Goal: Task Accomplishment & Management: Use online tool/utility

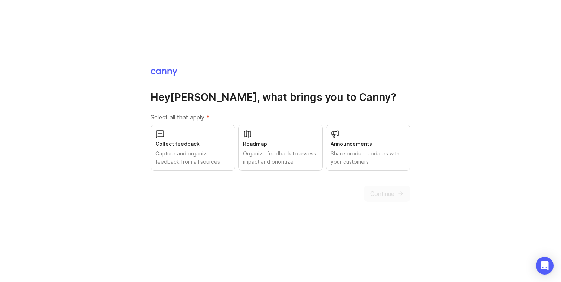
click at [218, 143] on div "Collect feedback" at bounding box center [192, 144] width 75 height 8
click at [264, 132] on div "Roadmap Organize feedback to assess impact and prioritize" at bounding box center [280, 148] width 85 height 46
click at [358, 153] on div "Share product updates with your customers" at bounding box center [367, 157] width 75 height 16
drag, startPoint x: 384, startPoint y: 195, endPoint x: 293, endPoint y: 208, distance: 91.8
click at [297, 207] on div "Hey [PERSON_NAME] , what brings you to [GEOGRAPHIC_DATA]? Select all that apply…" at bounding box center [280, 141] width 561 height 282
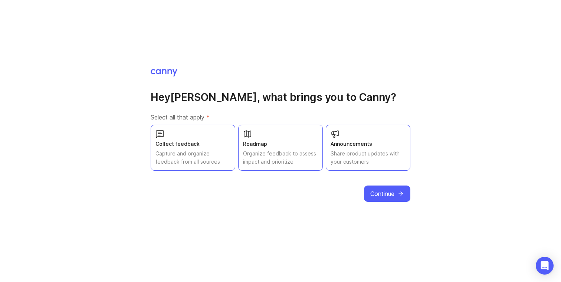
drag, startPoint x: 366, startPoint y: 151, endPoint x: 370, endPoint y: 37, distance: 113.9
click at [370, 37] on div "Hey [PERSON_NAME] , what brings you to [GEOGRAPHIC_DATA]? Select all that apply…" at bounding box center [280, 141] width 561 height 282
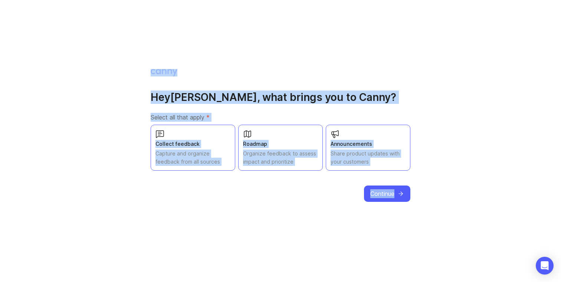
drag, startPoint x: 142, startPoint y: 47, endPoint x: 615, endPoint y: 244, distance: 512.6
click at [560, 244] on html "Hey [PERSON_NAME] , what brings you to [GEOGRAPHIC_DATA]? Select all that apply…" at bounding box center [280, 141] width 561 height 282
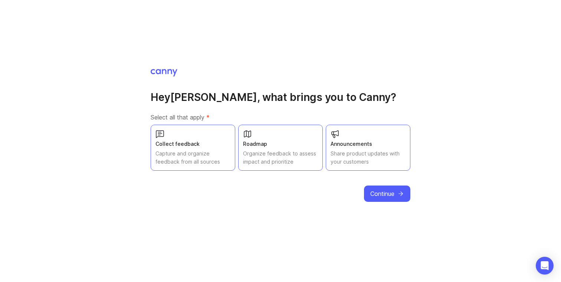
click at [445, 188] on div "Hey [PERSON_NAME] , what brings you to [GEOGRAPHIC_DATA]? Select all that apply…" at bounding box center [280, 141] width 561 height 282
click at [345, 152] on div "Share product updates with your customers" at bounding box center [367, 157] width 75 height 16
click at [326, 125] on button "Announcements Share product updates with your customers" at bounding box center [368, 148] width 85 height 46
click at [373, 90] on div "Hey [PERSON_NAME] , what brings you to [GEOGRAPHIC_DATA]? Select all that apply…" at bounding box center [281, 134] width 260 height 133
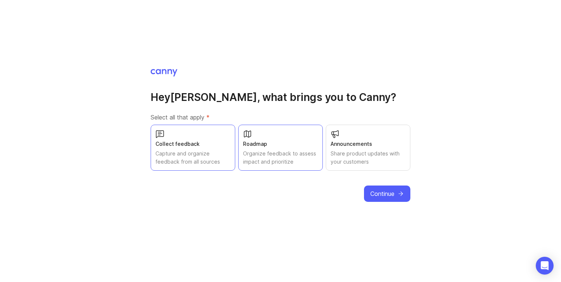
click at [377, 145] on div "Announcements" at bounding box center [367, 144] width 75 height 8
click at [386, 192] on span "Continue" at bounding box center [382, 193] width 24 height 9
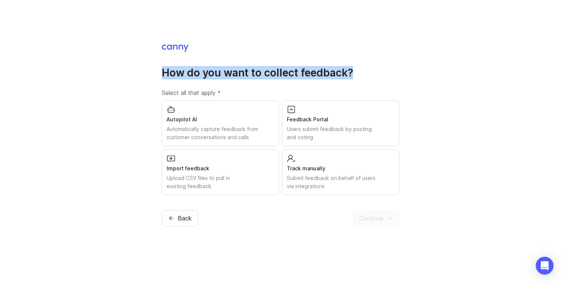
drag, startPoint x: 157, startPoint y: 69, endPoint x: 357, endPoint y: 82, distance: 200.7
click at [358, 82] on div "How do you want to collect feedback? Select all that apply * Autopilot AI Autom…" at bounding box center [280, 141] width 561 height 282
click at [357, 82] on div "How do you want to collect feedback? Select all that apply * Autopilot AI Autom…" at bounding box center [280, 130] width 237 height 129
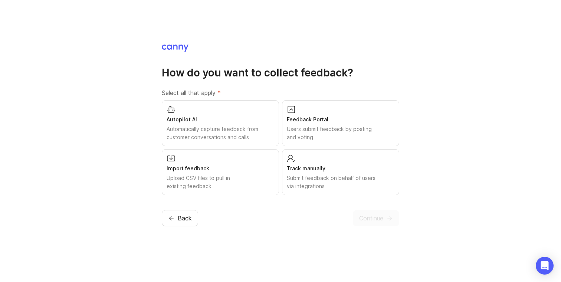
click at [228, 120] on div "Autopilot AI" at bounding box center [220, 119] width 108 height 8
click at [218, 171] on div "Import feedback" at bounding box center [220, 168] width 108 height 8
click at [372, 215] on span "Continue" at bounding box center [371, 218] width 24 height 9
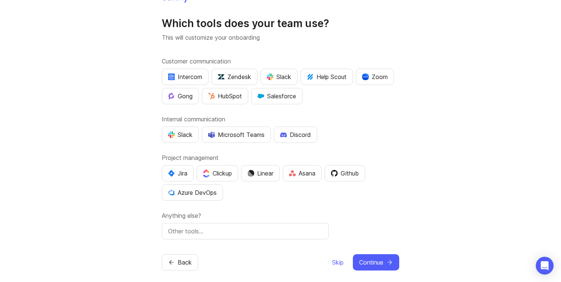
scroll to position [17, 0]
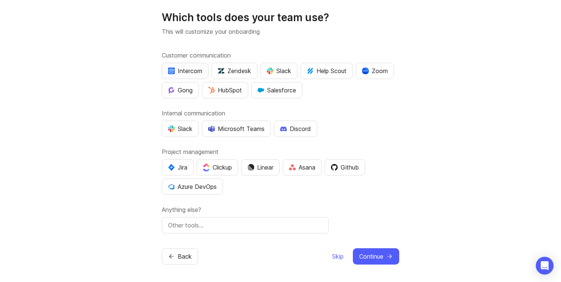
click at [198, 67] on div "Intercom" at bounding box center [185, 70] width 34 height 9
click at [274, 73] on div "Slack" at bounding box center [279, 70] width 24 height 9
click at [188, 93] on div "Gong" at bounding box center [180, 90] width 24 height 9
click at [226, 91] on div "HubSpot" at bounding box center [225, 90] width 34 height 9
click at [184, 132] on div "Slack" at bounding box center [180, 128] width 24 height 9
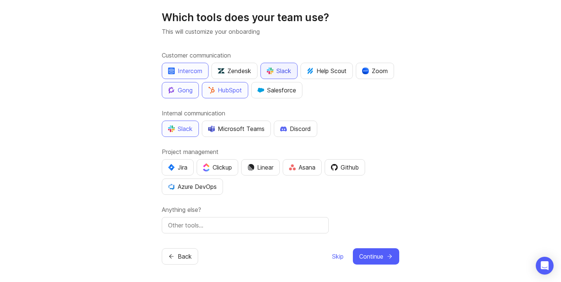
click at [276, 74] on div "Slack" at bounding box center [279, 70] width 24 height 9
click at [266, 226] on input "text" at bounding box center [245, 224] width 154 height 9
type input "Google meets"
click at [391, 251] on button "Continue" at bounding box center [376, 256] width 46 height 16
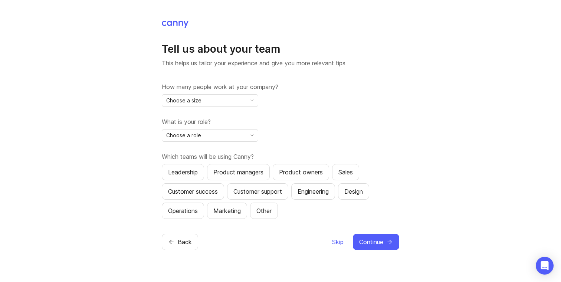
click at [233, 97] on div "Choose a size" at bounding box center [204, 101] width 84 height 12
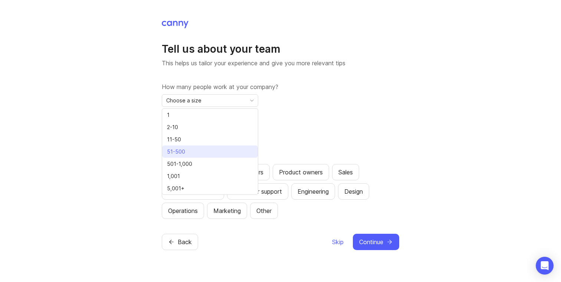
click at [230, 151] on li "51-500" at bounding box center [210, 151] width 96 height 12
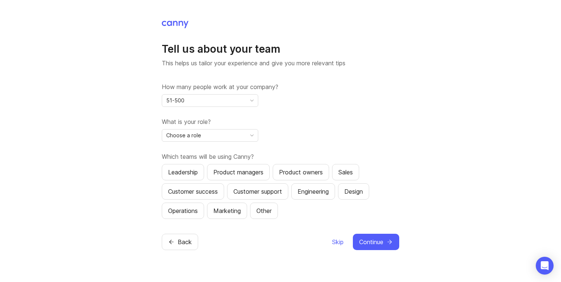
click at [214, 135] on div "Choose a role" at bounding box center [204, 135] width 84 height 12
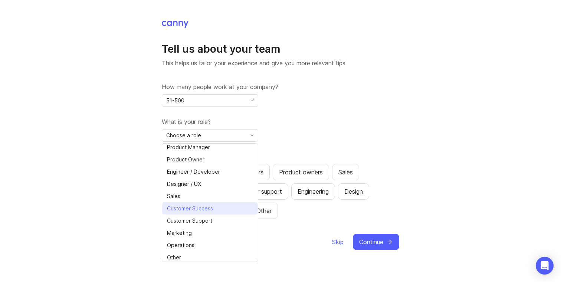
scroll to position [17, 0]
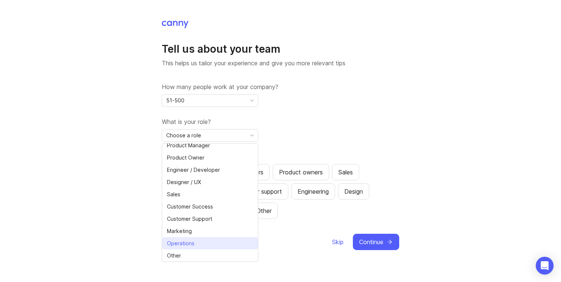
click at [221, 244] on li "Operations" at bounding box center [210, 243] width 96 height 12
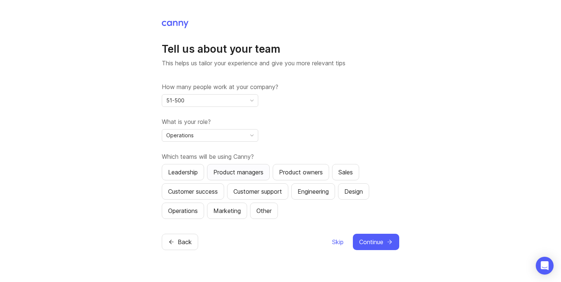
click at [230, 169] on div "Product managers" at bounding box center [238, 172] width 50 height 9
click at [195, 165] on button "Leadership" at bounding box center [183, 172] width 42 height 16
click at [194, 188] on div "Customer success" at bounding box center [193, 191] width 50 height 9
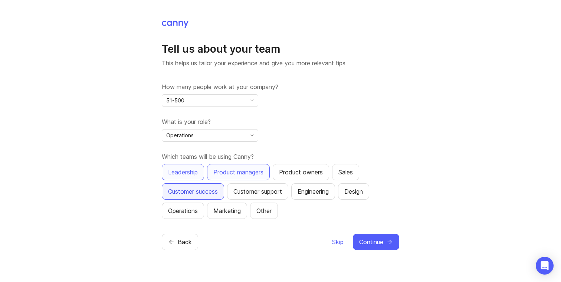
click at [197, 193] on div "Customer success" at bounding box center [193, 191] width 50 height 9
click at [193, 207] on div "Operations" at bounding box center [183, 210] width 30 height 9
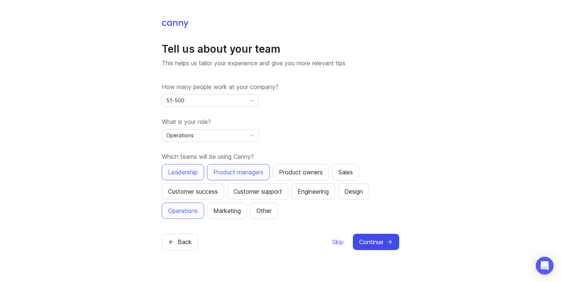
click at [393, 245] on button "Continue" at bounding box center [376, 242] width 46 height 16
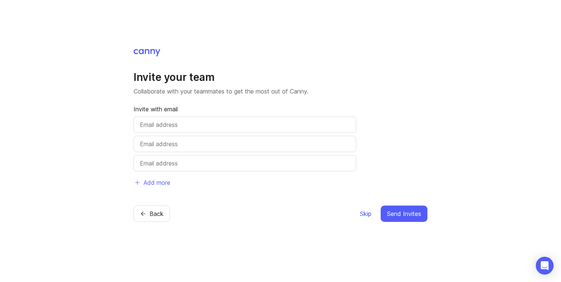
click at [364, 214] on span "Skip" at bounding box center [365, 213] width 11 height 9
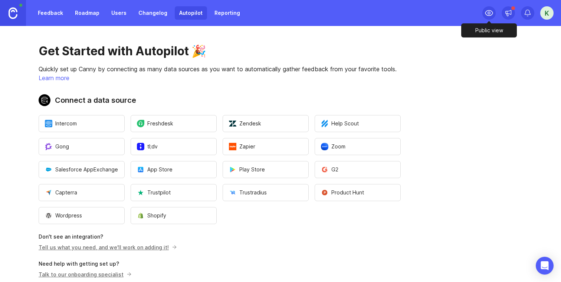
click at [490, 14] on icon at bounding box center [488, 13] width 9 height 9
click at [55, 15] on link "Feedback" at bounding box center [50, 12] width 34 height 13
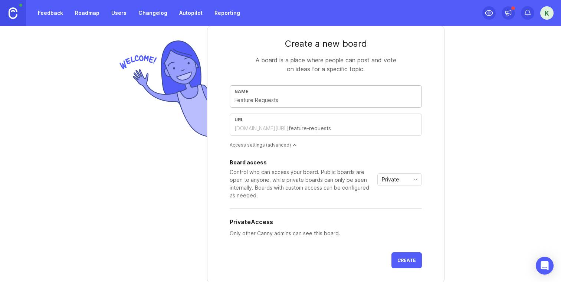
scroll to position [21, 0]
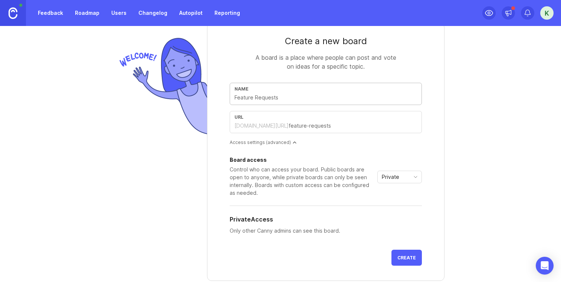
type input "F"
type input "f"
type input "Fe"
type input "fe"
type input "Fea"
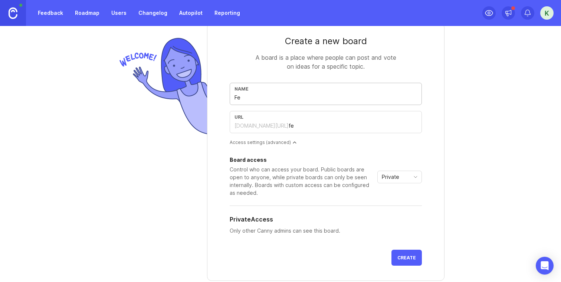
type input "fea"
type input "Feat"
type input "feat"
type input "Featu"
type input "featu"
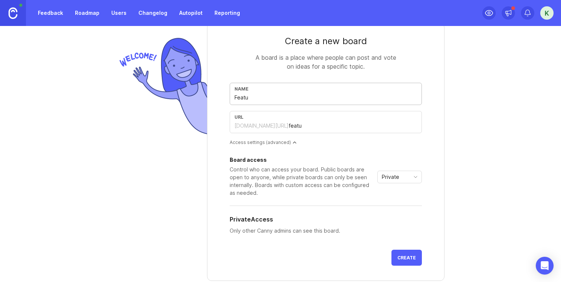
type input "Featur"
type input "featur"
type input "Feature"
type input "feature"
type input "Feature r"
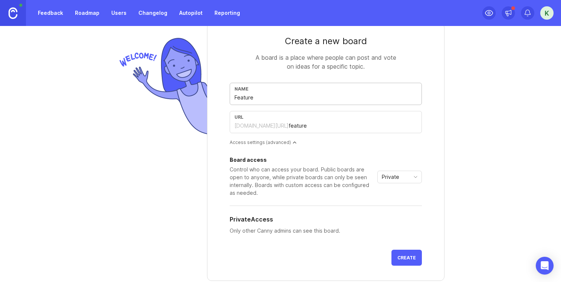
type input "feature-r"
type input "Feature rq"
type input "feature-rq"
type input "Feature rqu"
type input "feature-rqu"
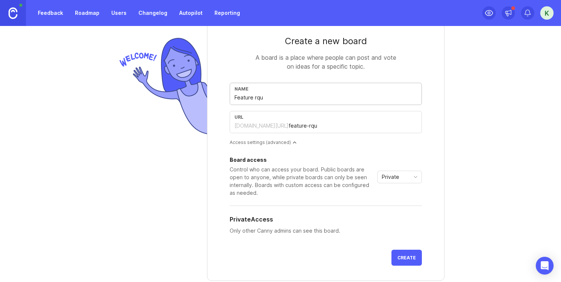
type input "Feature rque"
type input "feature-rque"
type input "Feature rques"
type input "feature-rques"
type input "Feature rquest"
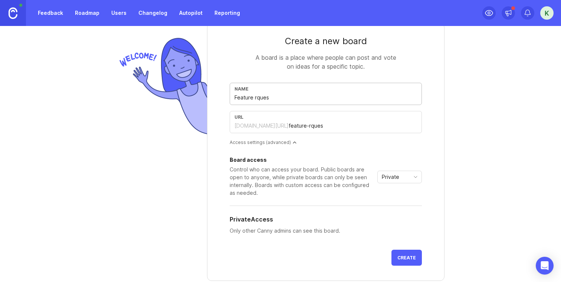
type input "feature-rquest"
type input "Feature rquests"
type input "feature-rquests"
type input "Feature rquests"
click at [312, 165] on div "Board access Control who can access your board. Public boards are open to anyon…" at bounding box center [302, 176] width 145 height 39
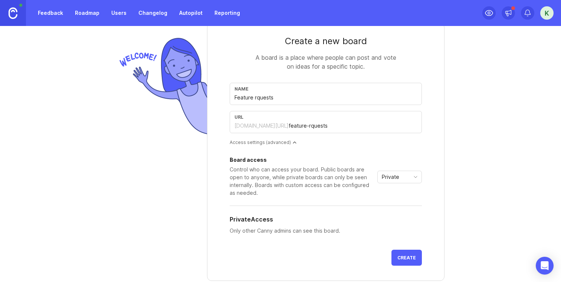
click at [408, 249] on form "Create a new board A board is a place where people can post and vote on ideas f…" at bounding box center [325, 152] width 237 height 258
click at [408, 256] on span "Create" at bounding box center [406, 258] width 19 height 6
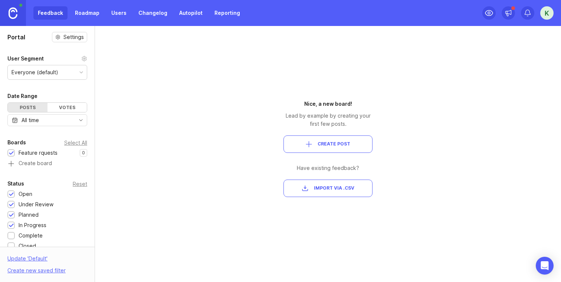
click at [68, 43] on div "Portal Settings User Segment Everyone (default) Date Range Posts Votes All time…" at bounding box center [47, 243] width 95 height 435
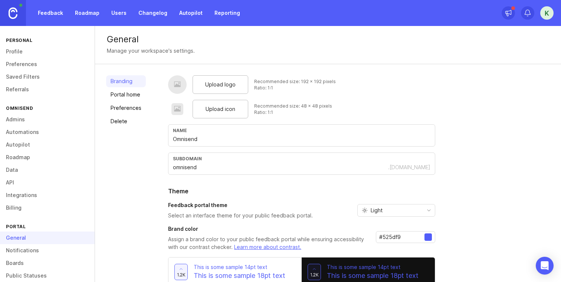
click at [18, 55] on link "Profile" at bounding box center [47, 51] width 95 height 13
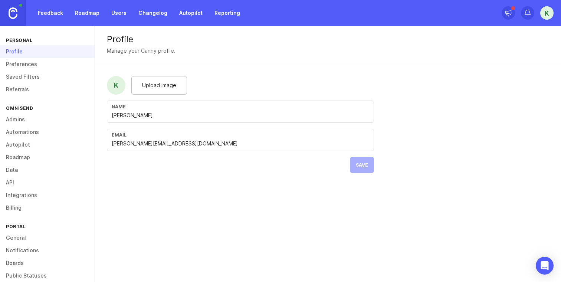
click at [22, 76] on link "Saved Filters" at bounding box center [47, 76] width 95 height 13
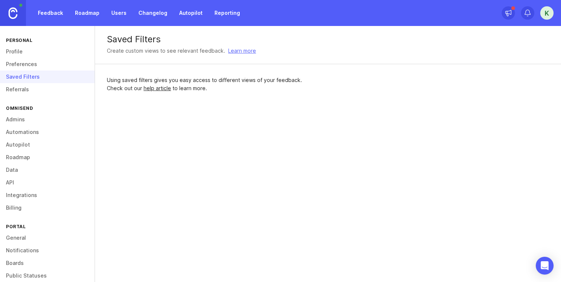
click at [22, 58] on link "Preferences" at bounding box center [47, 64] width 95 height 13
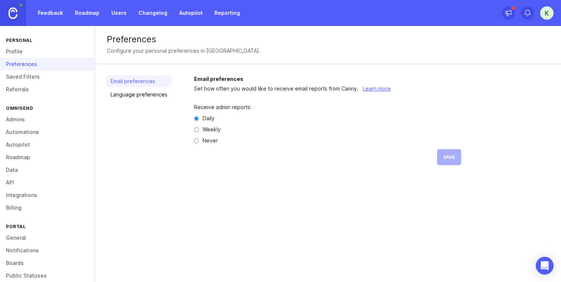
click at [22, 82] on link "Saved Filters" at bounding box center [47, 76] width 95 height 13
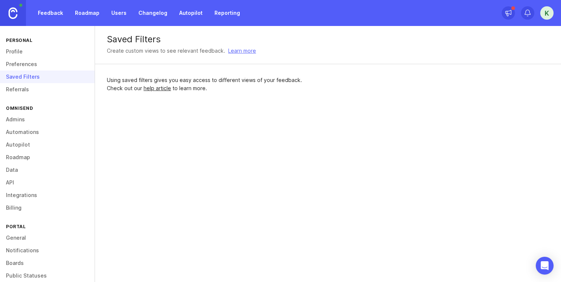
click at [22, 89] on link "Referrals" at bounding box center [47, 89] width 95 height 13
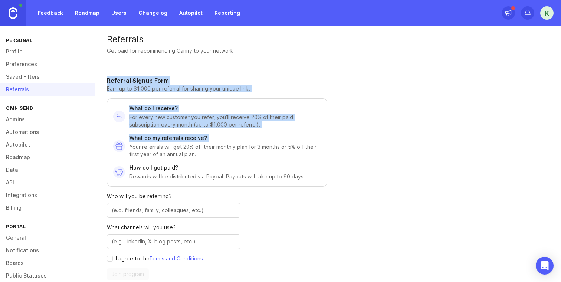
drag, startPoint x: 105, startPoint y: 81, endPoint x: 316, endPoint y: 142, distance: 219.8
click at [316, 142] on div "Referral Signup Form Earn up to $1,000 per referral for sharing your unique lin…" at bounding box center [255, 178] width 320 height 228
click at [316, 142] on div "What do my referrals receive? Your referrals will get 20% off their monthly pla…" at bounding box center [224, 146] width 191 height 24
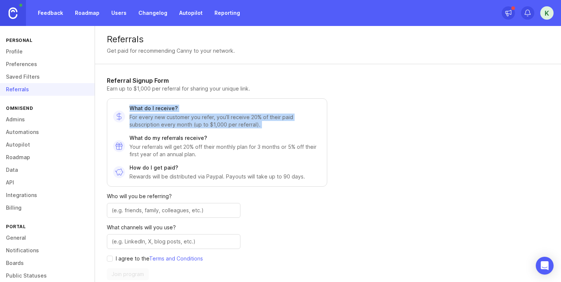
drag, startPoint x: 262, startPoint y: 132, endPoint x: 113, endPoint y: 125, distance: 148.5
click at [113, 125] on div "What do I receive? For every new customer you refer, you’ll receive 20% of thei…" at bounding box center [217, 142] width 220 height 88
click at [199, 128] on div "What do I receive? For every new customer you refer, you’ll receive 20% of thei…" at bounding box center [217, 142] width 220 height 88
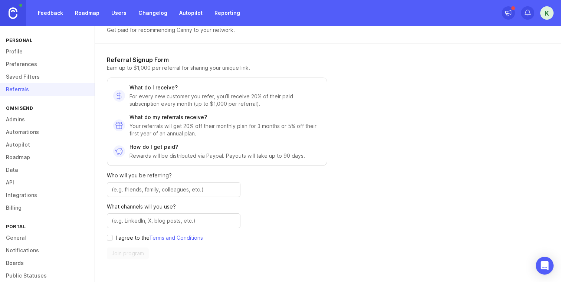
scroll to position [22, 0]
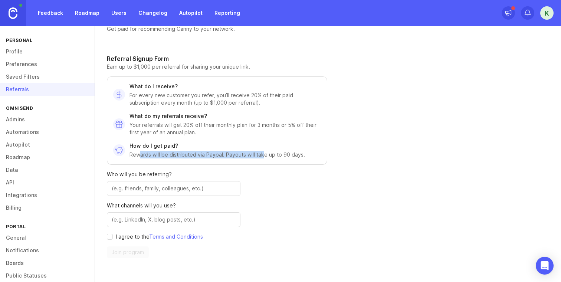
drag, startPoint x: 138, startPoint y: 158, endPoint x: 267, endPoint y: 158, distance: 129.0
click at [267, 158] on p "Rewards will be distributed via Paypal. Payouts will take up to 90 days." at bounding box center [216, 154] width 175 height 7
click at [273, 156] on p "Rewards will be distributed via Paypal. Payouts will take up to 90 days." at bounding box center [216, 154] width 175 height 7
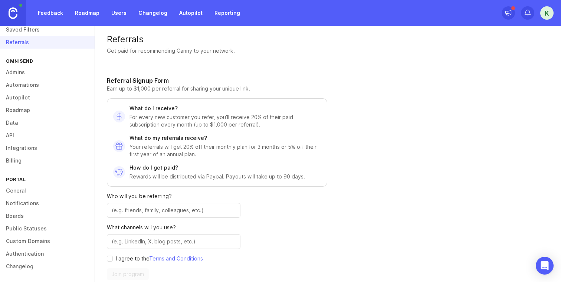
scroll to position [0, 0]
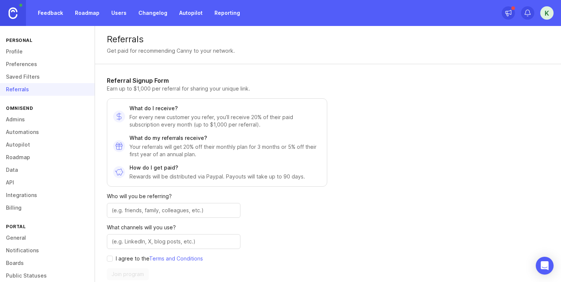
click at [35, 127] on link "Automations" at bounding box center [47, 132] width 95 height 13
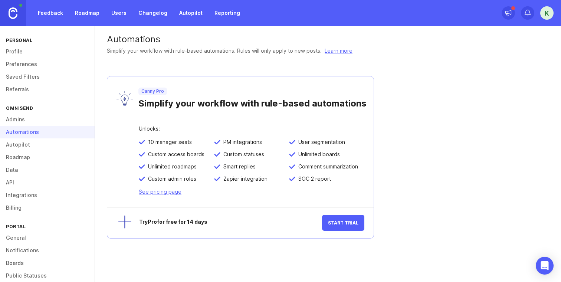
scroll to position [47, 0]
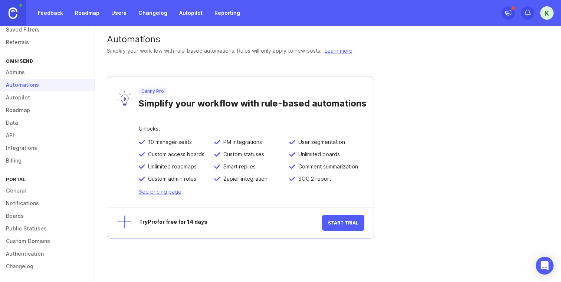
click at [48, 10] on link "Feedback" at bounding box center [50, 12] width 34 height 13
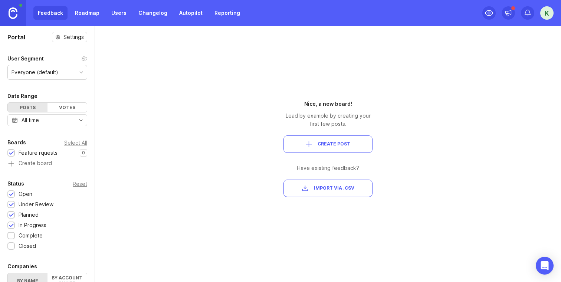
click at [85, 57] on icon at bounding box center [84, 59] width 6 height 6
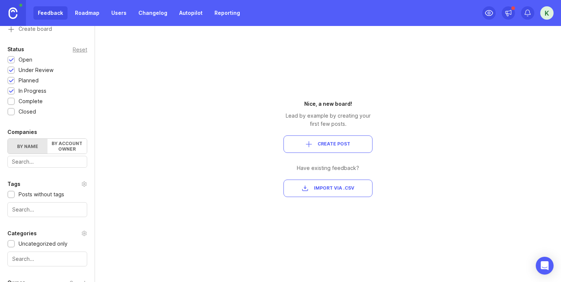
scroll to position [179, 0]
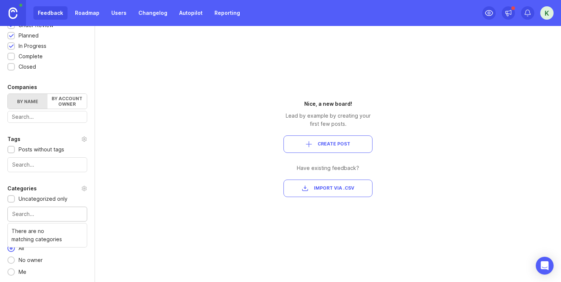
click at [37, 212] on input "text" at bounding box center [47, 214] width 70 height 8
click at [36, 198] on div "Uncategorized only" at bounding box center [43, 199] width 49 height 8
click at [46, 200] on div "Uncategorized only" at bounding box center [43, 199] width 49 height 8
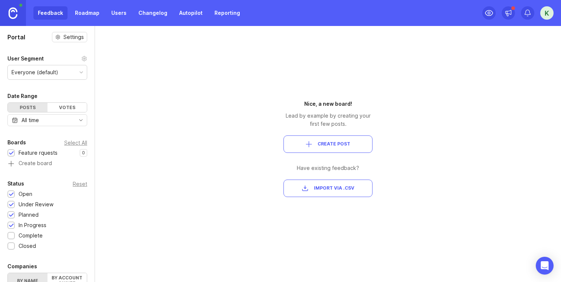
click at [345, 189] on span "Import via .csv" at bounding box center [334, 188] width 40 height 6
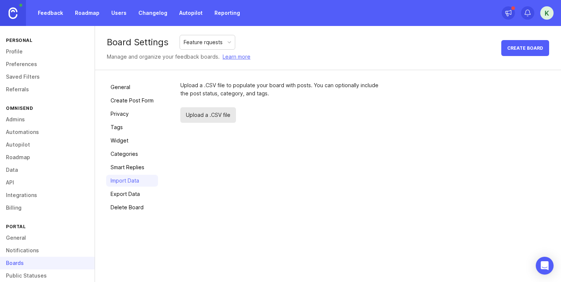
click at [221, 112] on span "Upload a .CSV file" at bounding box center [208, 115] width 56 height 16
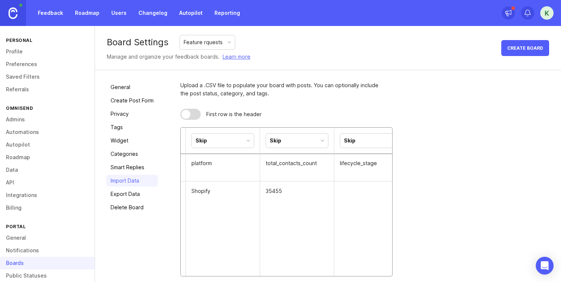
scroll to position [0, 753]
click at [303, 137] on div "Skip" at bounding box center [281, 140] width 62 height 14
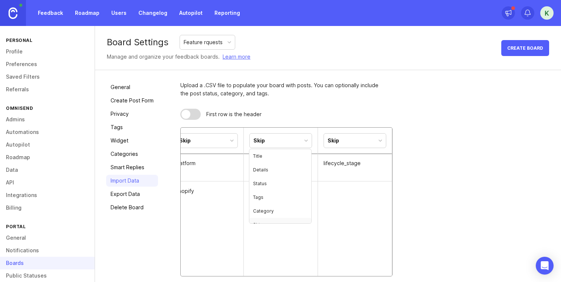
scroll to position [8, 0]
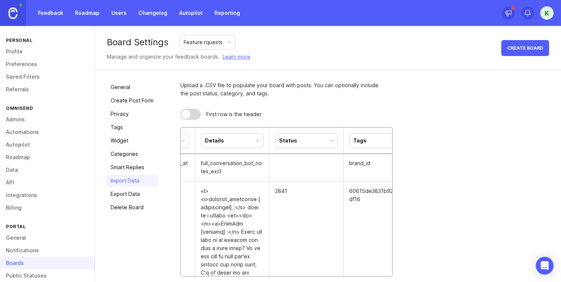
scroll to position [0, 45]
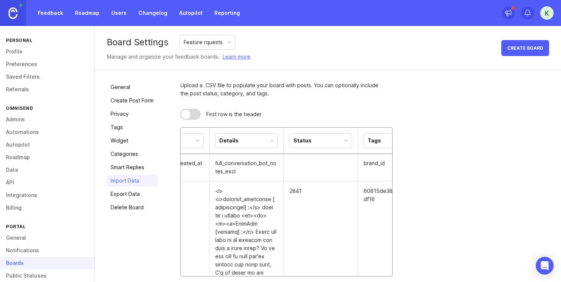
click at [324, 142] on div "Status" at bounding box center [321, 140] width 62 height 14
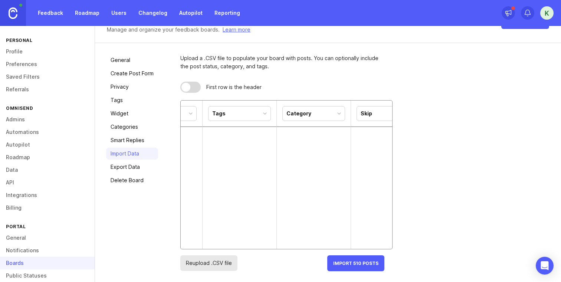
scroll to position [0, 0]
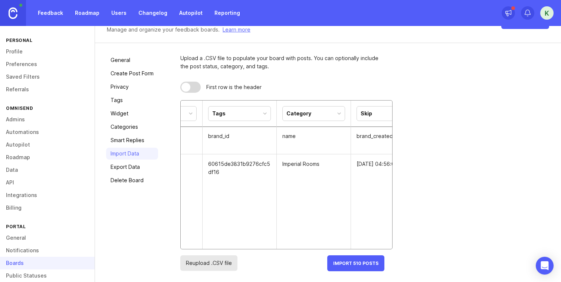
click at [332, 109] on div "Category" at bounding box center [314, 113] width 62 height 14
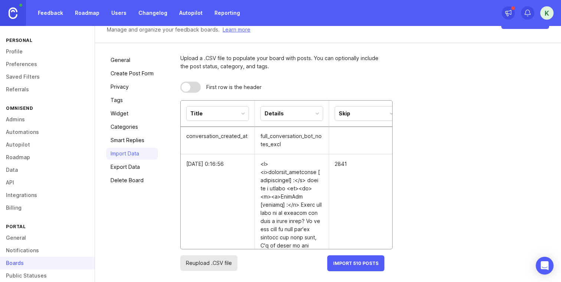
click at [227, 110] on div "Title" at bounding box center [217, 113] width 62 height 14
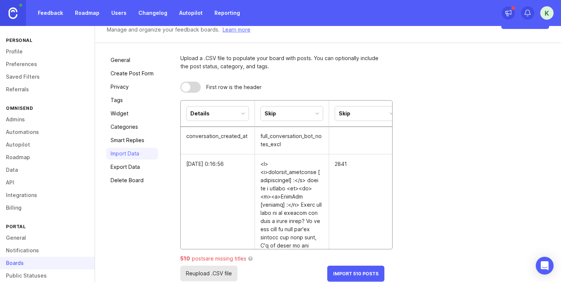
click at [231, 115] on div "Details" at bounding box center [217, 113] width 62 height 14
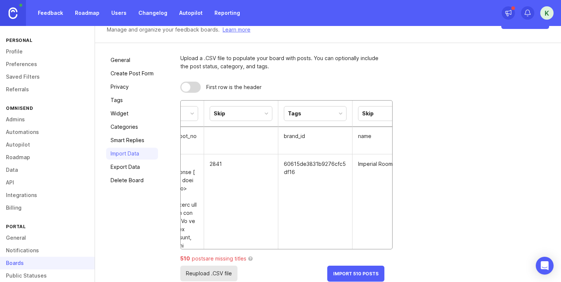
scroll to position [0, 149]
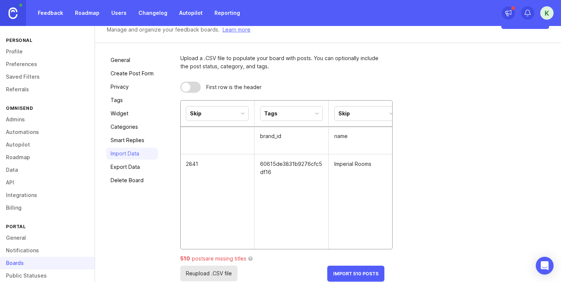
click at [303, 118] on div "Tags" at bounding box center [291, 113] width 62 height 14
click at [359, 113] on div "Skip" at bounding box center [365, 113] width 62 height 14
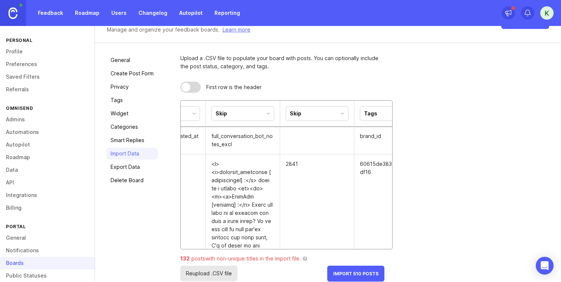
scroll to position [0, 22]
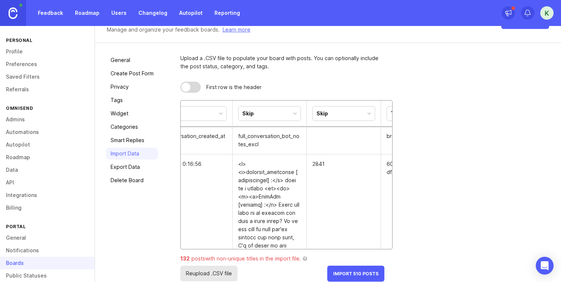
click at [345, 269] on button "Import 510 Posts" at bounding box center [355, 273] width 57 height 16
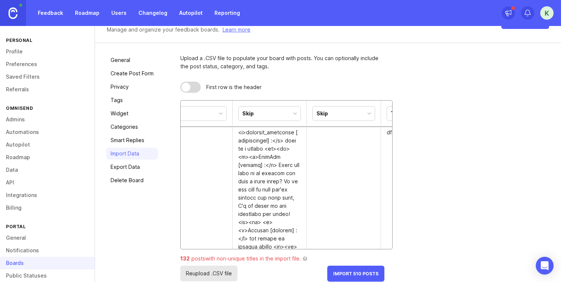
scroll to position [42, 0]
click at [277, 118] on div "Skip" at bounding box center [269, 113] width 62 height 14
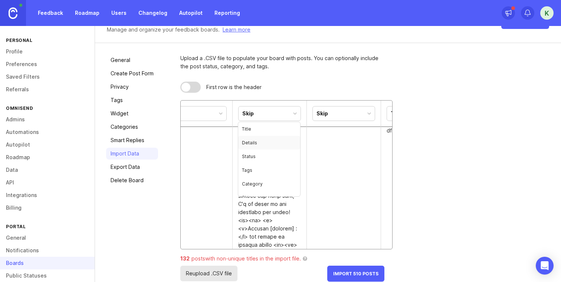
scroll to position [0, 0]
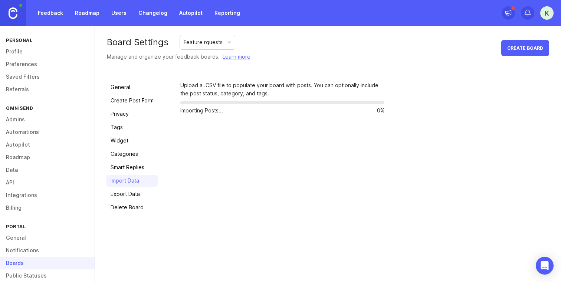
click at [294, 86] on div "Upload a .CSV file to populate your board with posts. You can optionally includ…" at bounding box center [282, 89] width 204 height 16
click at [212, 44] on div "Feature rquests" at bounding box center [203, 42] width 39 height 8
click at [233, 89] on div "Upload a .CSV file to populate your board with posts. You can optionally includ…" at bounding box center [282, 89] width 204 height 16
click at [229, 59] on link "Learn more" at bounding box center [236, 57] width 28 height 8
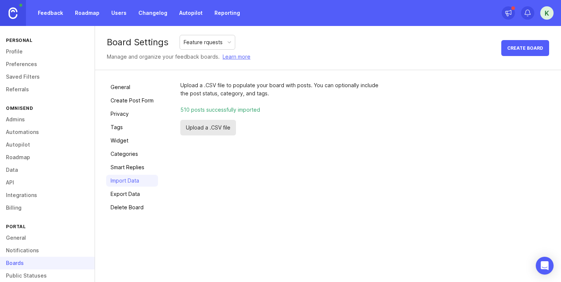
click at [202, 128] on span "Upload a .CSV file" at bounding box center [208, 128] width 56 height 16
click at [53, 10] on link "Feedback" at bounding box center [50, 12] width 34 height 13
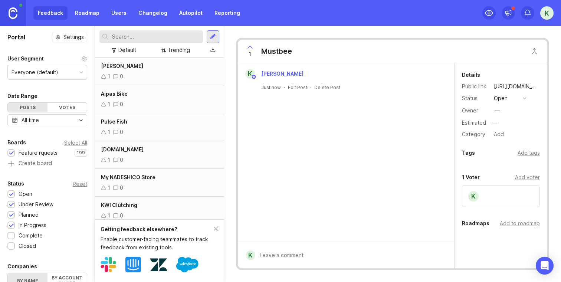
click at [213, 35] on div at bounding box center [213, 36] width 6 height 7
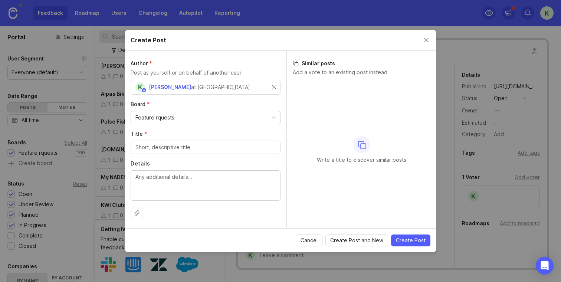
click at [426, 38] on button "Close create post modal" at bounding box center [426, 40] width 8 height 8
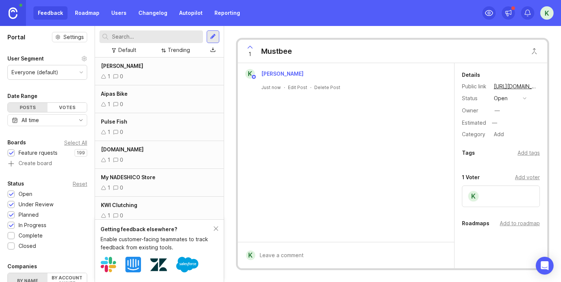
click at [60, 14] on div "Feedback Roadmap Users Changelog Autopilot Reporting" at bounding box center [138, 12] width 211 height 13
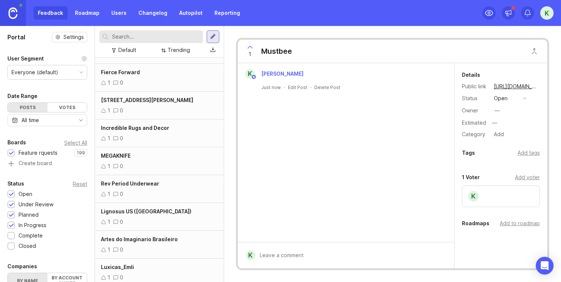
scroll to position [170, 0]
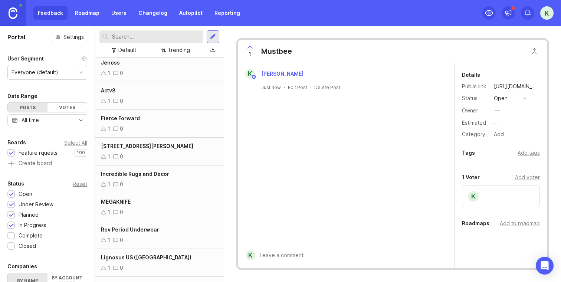
click at [214, 37] on div at bounding box center [213, 36] width 6 height 7
click at [52, 13] on div "Feedback Roadmap Users Changelog Autopilot Reporting" at bounding box center [138, 12] width 211 height 13
click at [88, 16] on link "Roadmap" at bounding box center [86, 12] width 33 height 13
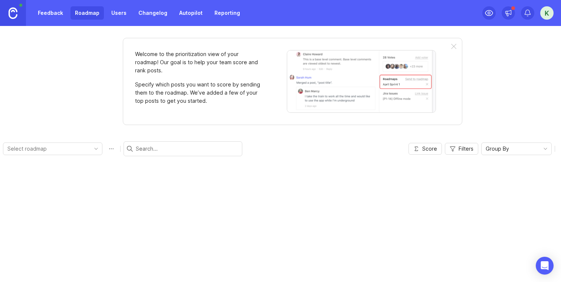
click at [57, 15] on link "Feedback" at bounding box center [50, 12] width 34 height 13
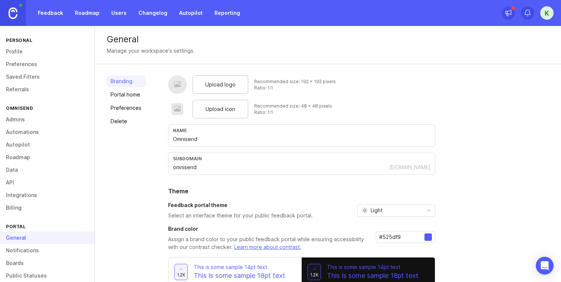
click at [30, 54] on link "Profile" at bounding box center [47, 51] width 95 height 13
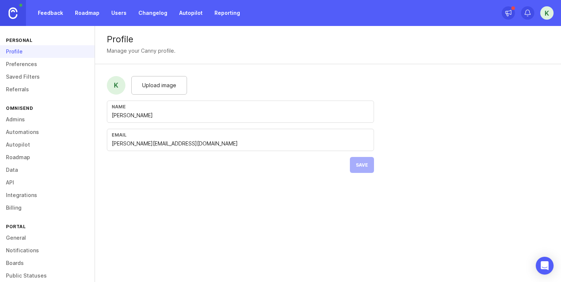
click at [30, 65] on link "Preferences" at bounding box center [47, 64] width 95 height 13
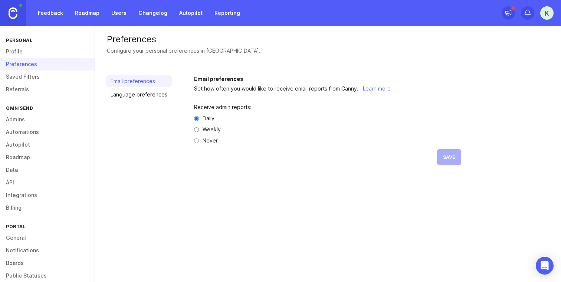
click at [34, 79] on link "Saved Filters" at bounding box center [47, 76] width 95 height 13
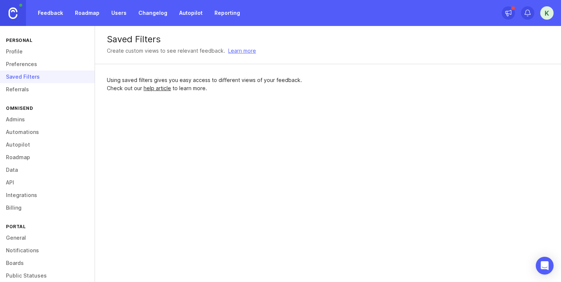
click at [33, 86] on link "Referrals" at bounding box center [47, 89] width 95 height 13
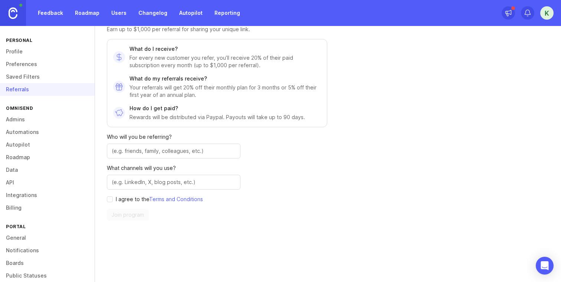
scroll to position [66, 0]
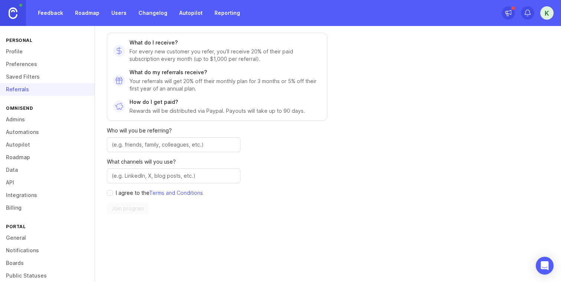
click at [53, 109] on div "Omnisend" at bounding box center [47, 108] width 95 height 10
click at [53, 118] on link "Admins" at bounding box center [47, 119] width 95 height 13
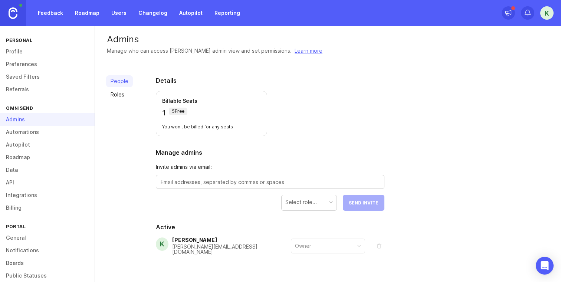
click at [57, 137] on link "Automations" at bounding box center [47, 132] width 95 height 13
click at [52, 157] on link "Roadmap" at bounding box center [47, 157] width 95 height 13
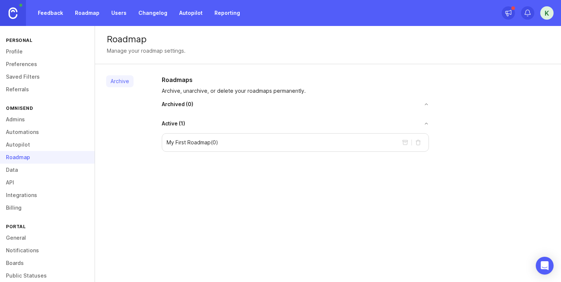
click at [48, 143] on link "Autopilot" at bounding box center [47, 144] width 95 height 13
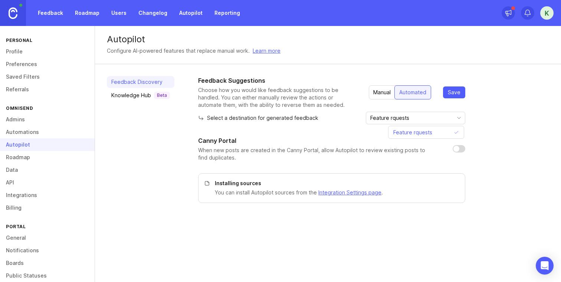
click at [443, 115] on input "Feature rquests" at bounding box center [411, 118] width 82 height 8
click at [287, 119] on p "Select a destination for generated feedback" at bounding box center [258, 117] width 120 height 7
click at [19, 164] on link "Data" at bounding box center [47, 170] width 95 height 13
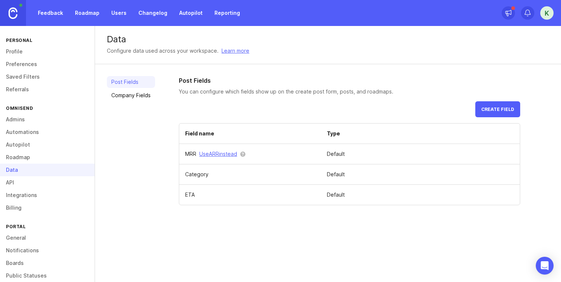
click at [31, 176] on link "API" at bounding box center [47, 182] width 95 height 13
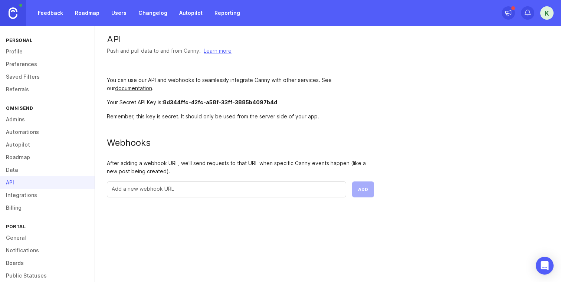
click at [29, 192] on link "Integrations" at bounding box center [47, 195] width 95 height 13
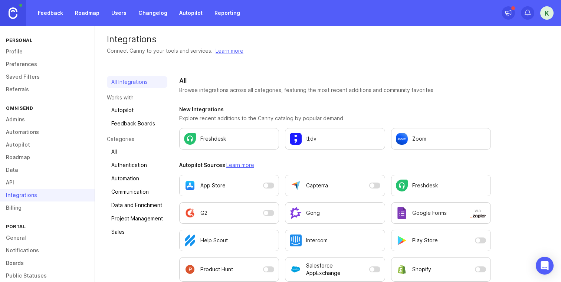
click at [23, 208] on link "Billing" at bounding box center [47, 207] width 95 height 13
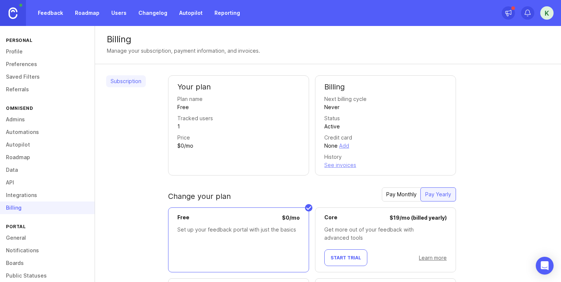
click at [58, 17] on link "Feedback" at bounding box center [50, 12] width 34 height 13
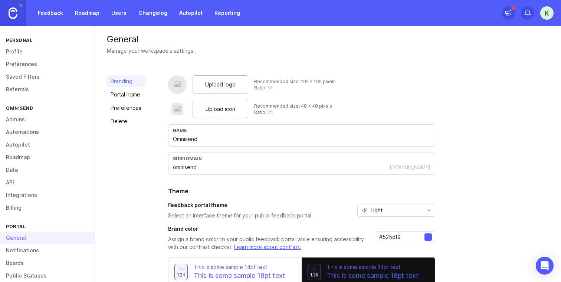
click at [55, 14] on link "Feedback" at bounding box center [50, 12] width 34 height 13
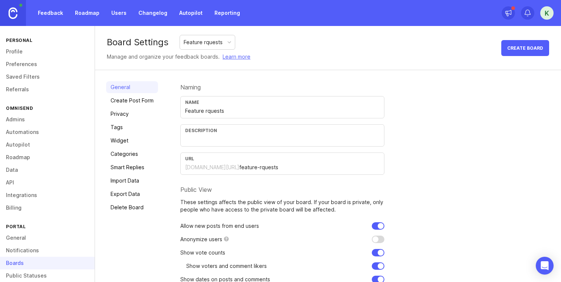
click at [136, 104] on link "Create Post Form" at bounding box center [132, 101] width 52 height 12
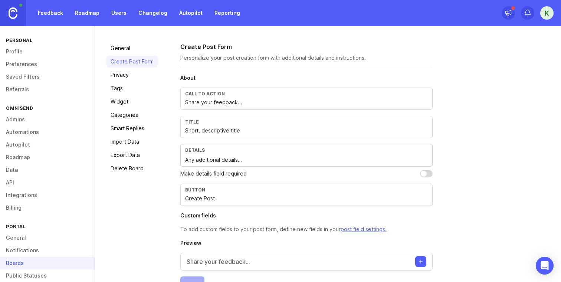
scroll to position [41, 0]
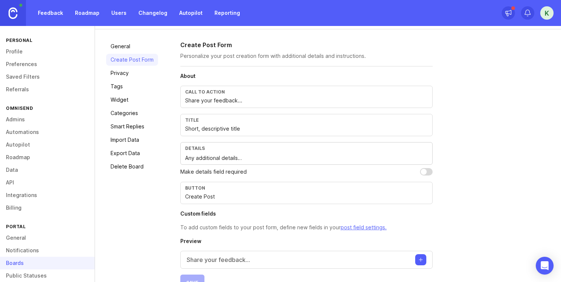
click at [249, 105] on div "Call to action Share your feedback..." at bounding box center [306, 97] width 252 height 22
click at [228, 135] on div "Title Short, descriptive title" at bounding box center [306, 125] width 252 height 22
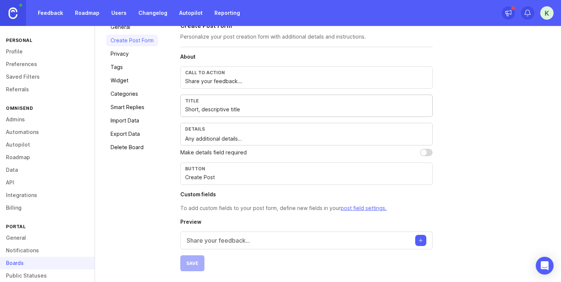
scroll to position [0, 0]
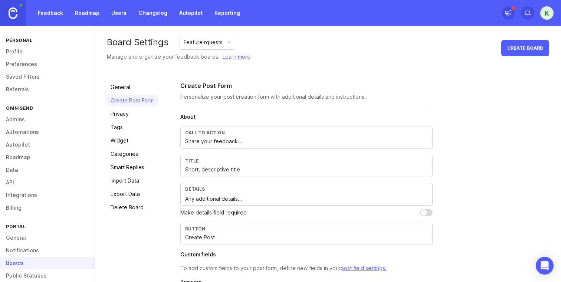
click at [134, 108] on link "Privacy" at bounding box center [132, 114] width 52 height 12
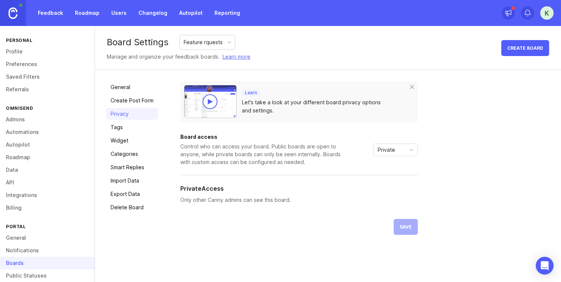
click at [135, 126] on link "Tags" at bounding box center [132, 127] width 52 height 12
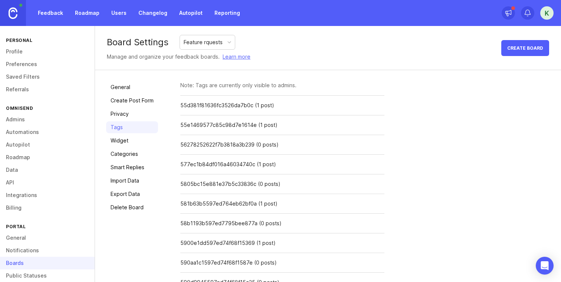
click at [136, 141] on link "Widget" at bounding box center [132, 141] width 52 height 12
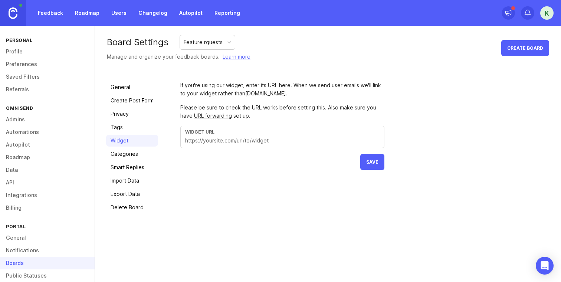
click at [136, 155] on link "Categories" at bounding box center [132, 154] width 52 height 12
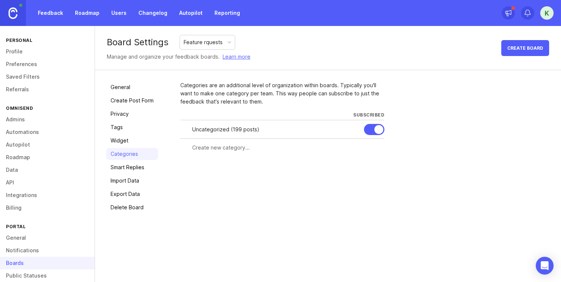
click at [132, 166] on link "Smart Replies" at bounding box center [132, 167] width 52 height 12
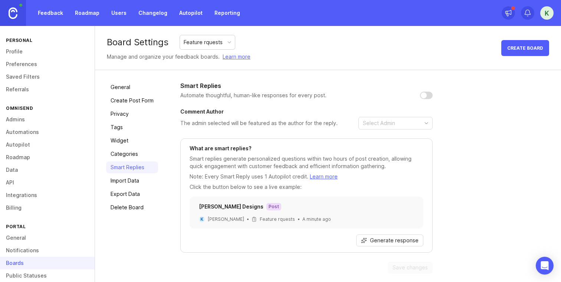
click at [134, 181] on link "Import Data" at bounding box center [132, 181] width 52 height 12
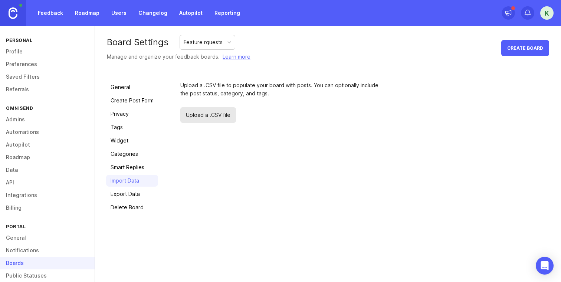
click at [135, 189] on link "Export Data" at bounding box center [132, 194] width 52 height 12
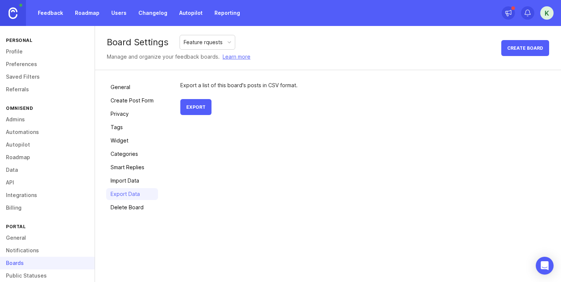
click at [140, 178] on link "Import Data" at bounding box center [132, 181] width 52 height 12
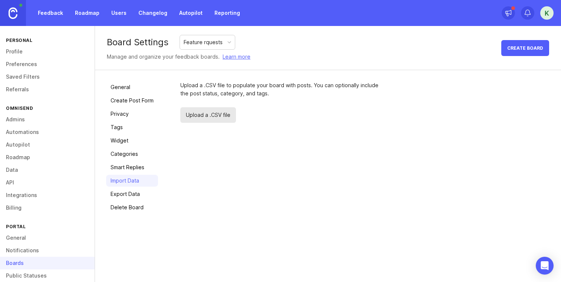
click at [228, 118] on span "Upload a .CSV file" at bounding box center [208, 115] width 56 height 16
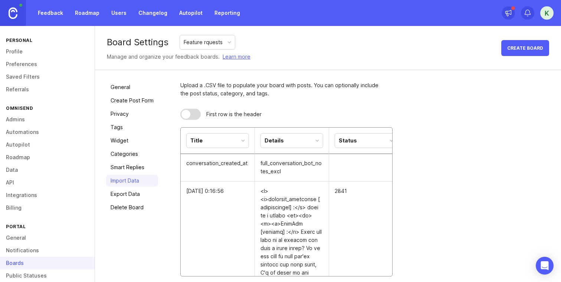
click at [243, 141] on div at bounding box center [243, 141] width 4 height 4
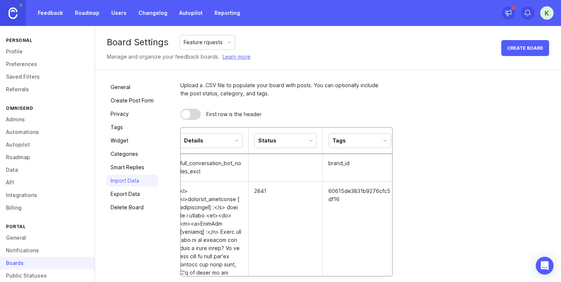
scroll to position [0, 96]
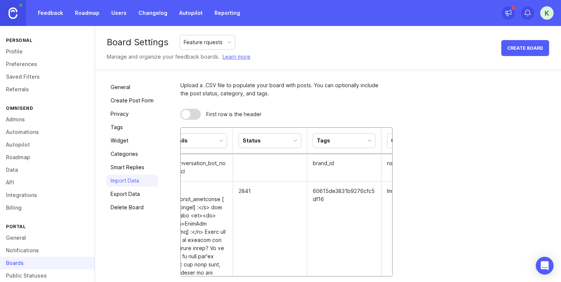
click at [334, 141] on div "Tags" at bounding box center [344, 140] width 62 height 14
click at [302, 145] on th "Status" at bounding box center [270, 141] width 74 height 26
click at [295, 144] on div "Status" at bounding box center [270, 140] width 62 height 14
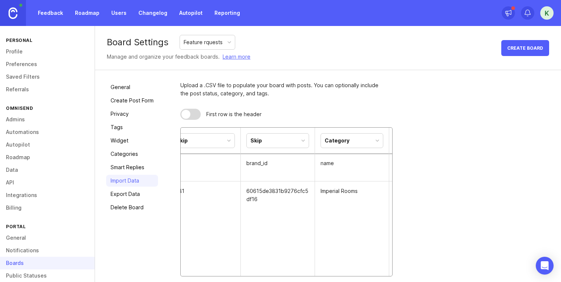
scroll to position [0, 277]
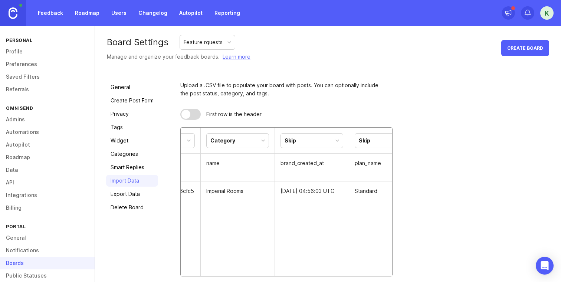
click at [244, 141] on div "Category" at bounding box center [238, 140] width 62 height 14
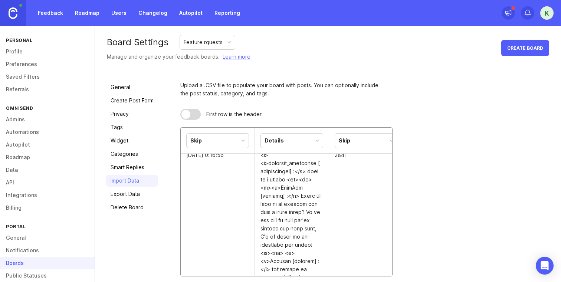
scroll to position [89, 0]
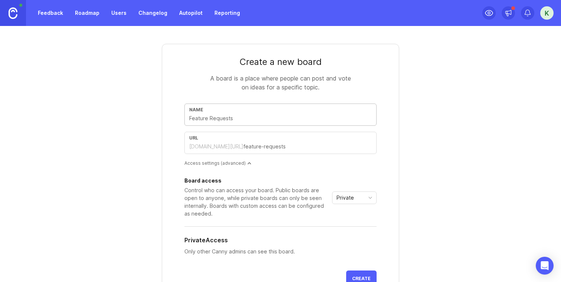
type input "F"
type input "f"
type input "Fe"
type input "fe"
type input "Fea"
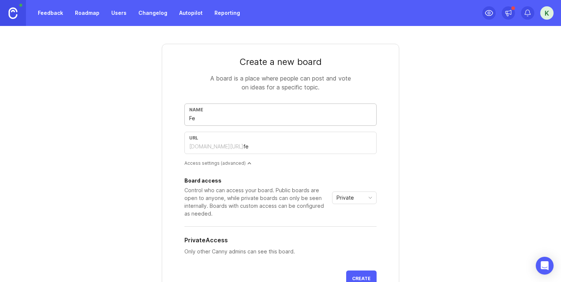
type input "fea"
type input "Feat"
type input "feat"
type input "Featu"
type input "featu"
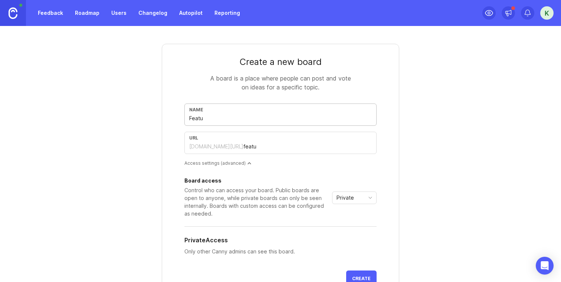
type input "Featur"
type input "featur"
type input "Feature"
type input "feature"
type input "Feature r"
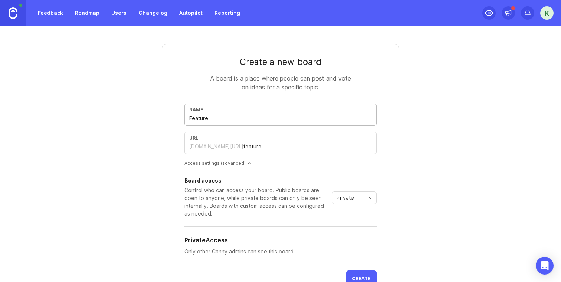
type input "feature-r"
type input "Feature re"
type input "feature-re"
type input "Feature req"
type input "feature-req"
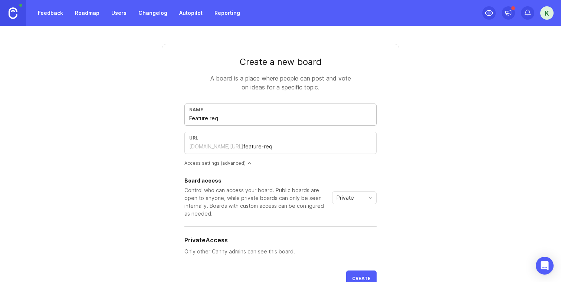
type input "Feature requ"
type input "feature-requ"
type input "Feature reque"
type input "feature-reque"
type input "Feature reques"
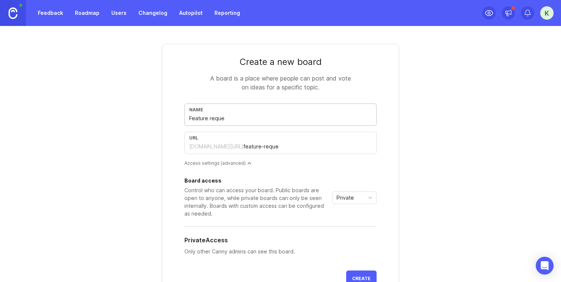
type input "feature-reques"
type input "Feature request"
type input "feature-request"
type input "Feature requests"
type input "feature-requests"
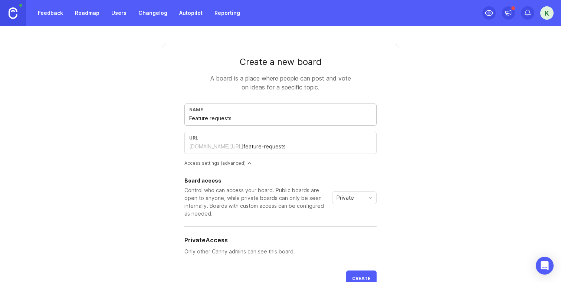
type input "Feature requests"
click at [320, 172] on div "Board access Control who can access your board. Public boards are open to anyon…" at bounding box center [280, 218] width 192 height 92
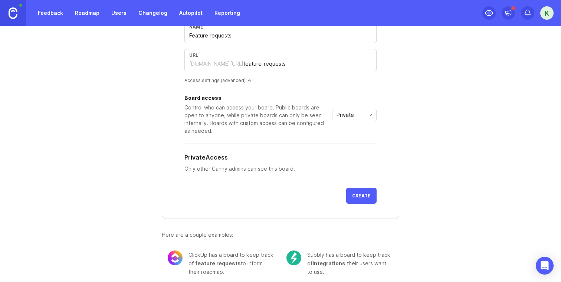
scroll to position [88, 0]
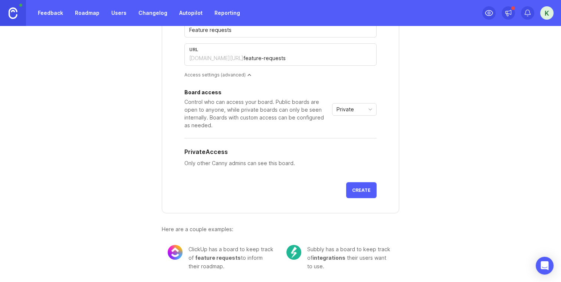
click at [368, 186] on button "Create" at bounding box center [361, 190] width 30 height 16
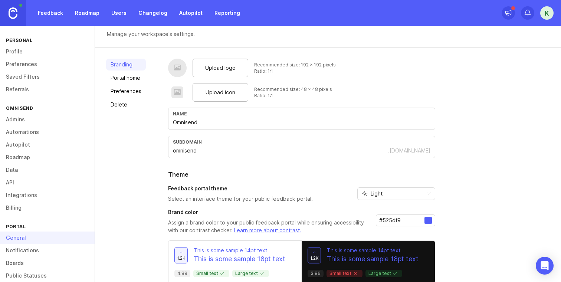
scroll to position [51, 0]
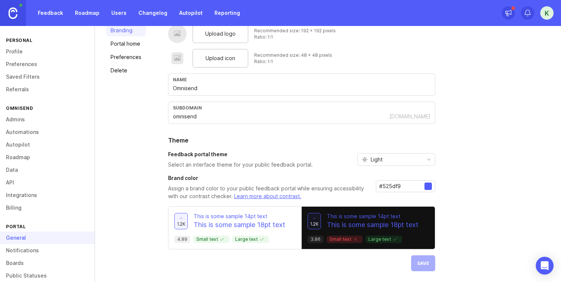
click at [34, 263] on link "Boards" at bounding box center [47, 263] width 95 height 13
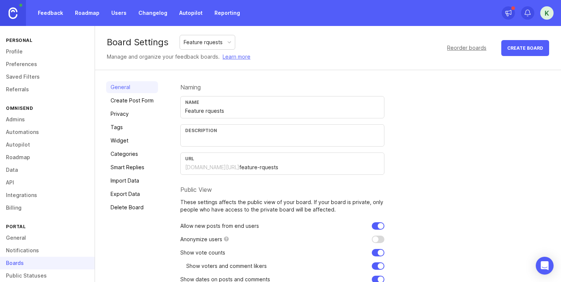
click at [472, 49] on div "Reorder boards" at bounding box center [466, 48] width 39 height 8
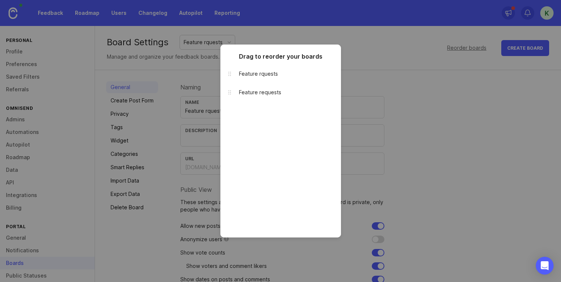
click at [247, 90] on div "Feature requests" at bounding box center [290, 92] width 102 height 5
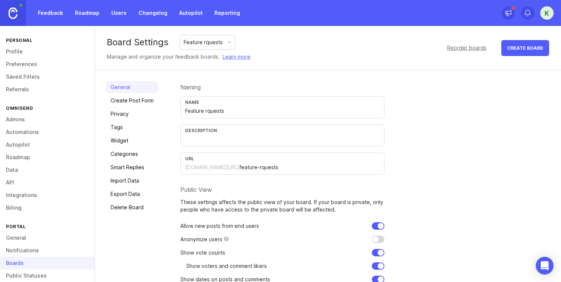
click at [230, 43] on div at bounding box center [229, 42] width 4 height 4
click at [125, 206] on link "Delete Board" at bounding box center [132, 207] width 52 height 12
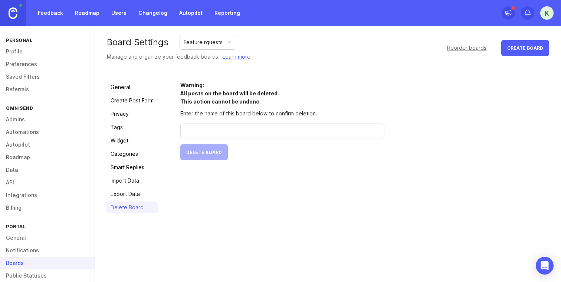
click at [211, 133] on input "text" at bounding box center [282, 131] width 194 height 8
click at [125, 83] on link "General" at bounding box center [132, 87] width 52 height 12
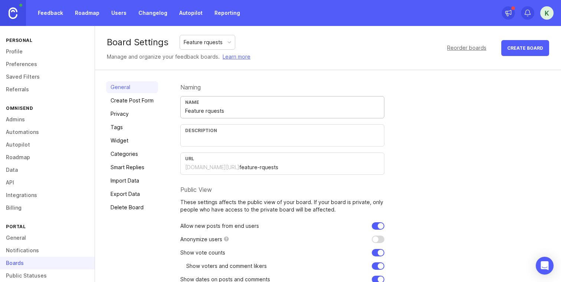
drag, startPoint x: 230, startPoint y: 110, endPoint x: 167, endPoint y: 110, distance: 62.7
click at [167, 110] on div "General Create Post Form Privacy Tags Widget Categories Smart Replies Import Da…" at bounding box center [328, 199] width 466 height 259
click at [129, 207] on link "Delete Board" at bounding box center [132, 207] width 52 height 12
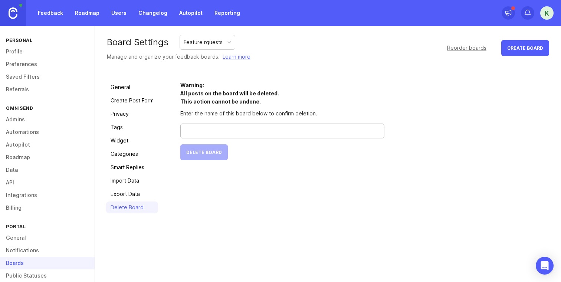
click at [203, 134] on input "text" at bounding box center [282, 131] width 194 height 8
paste input "Feature rquests"
type input "Feature rquests"
click at [204, 149] on span "Delete Board" at bounding box center [204, 152] width 36 height 6
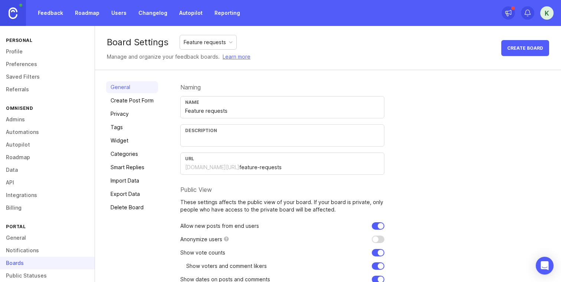
click at [131, 181] on link "Import Data" at bounding box center [132, 181] width 52 height 12
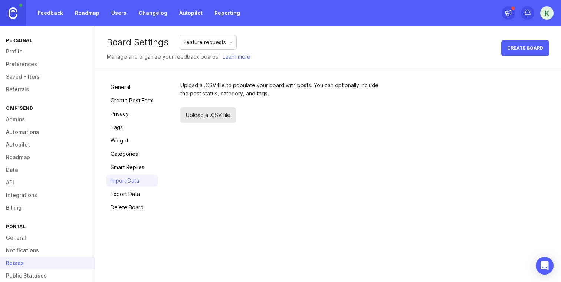
click at [132, 191] on link "Export Data" at bounding box center [132, 194] width 52 height 12
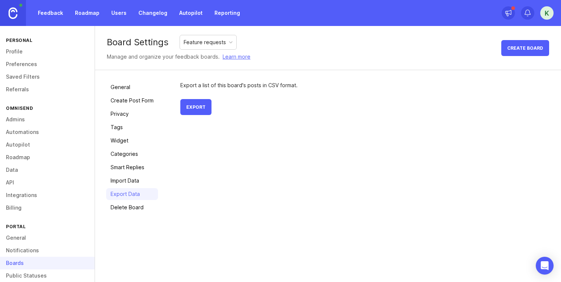
click at [135, 179] on link "Import Data" at bounding box center [132, 181] width 52 height 12
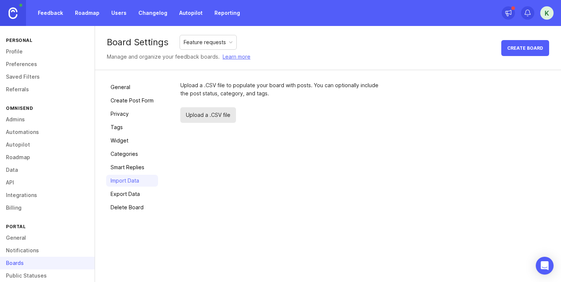
click at [49, 12] on link "Feedback" at bounding box center [50, 12] width 34 height 13
click at [206, 113] on span "Upload a .CSV file" at bounding box center [208, 115] width 56 height 16
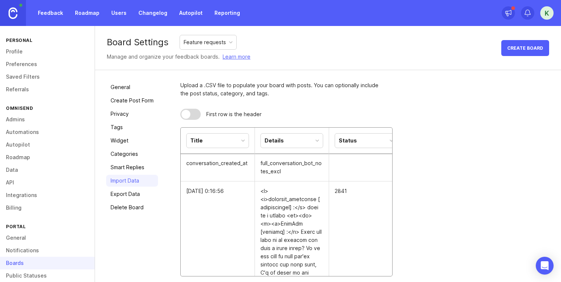
click at [243, 144] on div "Title" at bounding box center [217, 140] width 62 height 14
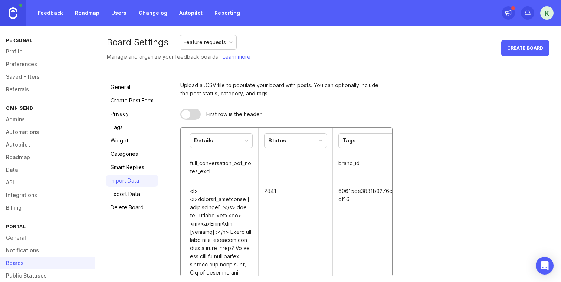
scroll to position [0, 73]
click at [298, 141] on div "Status" at bounding box center [293, 140] width 62 height 14
click at [358, 148] on div "Tags" at bounding box center [367, 140] width 63 height 15
click at [360, 141] on div "Tags" at bounding box center [367, 140] width 62 height 14
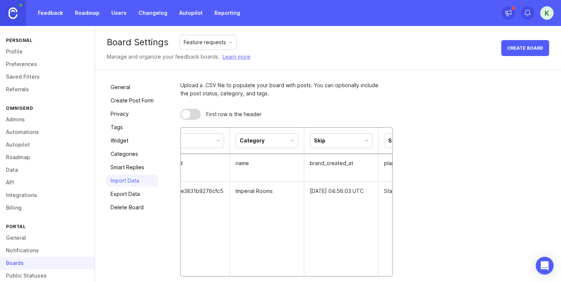
scroll to position [0, 248]
click at [271, 143] on div "Category" at bounding box center [266, 140] width 62 height 14
click at [274, 140] on div "Category" at bounding box center [266, 140] width 62 height 14
click at [206, 145] on div "Title" at bounding box center [192, 140] width 62 height 14
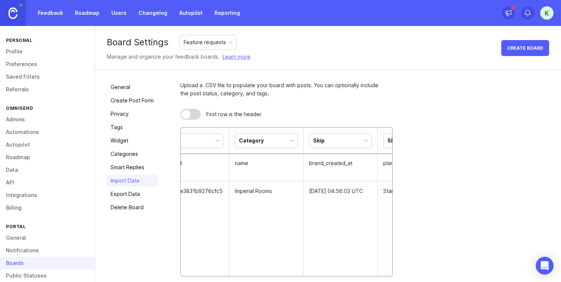
click at [272, 143] on div "Category" at bounding box center [266, 140] width 62 height 14
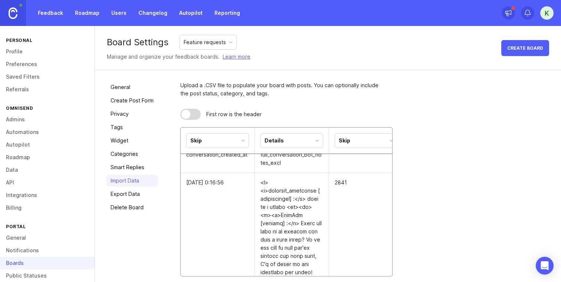
scroll to position [11, 0]
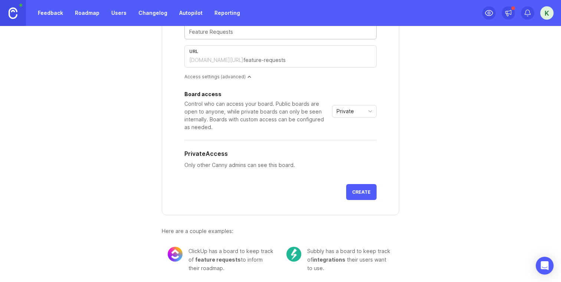
scroll to position [88, 0]
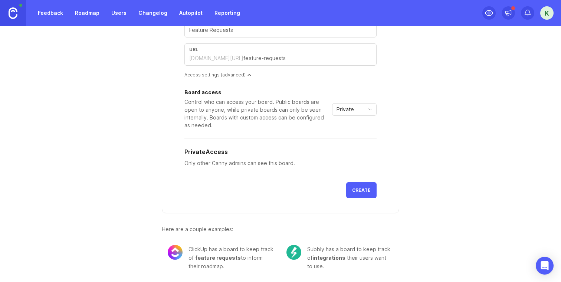
click at [363, 187] on span "Create" at bounding box center [361, 190] width 19 height 6
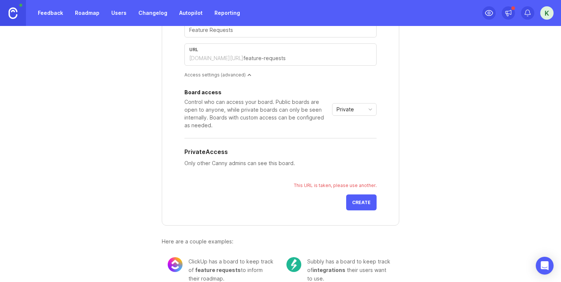
scroll to position [0, 0]
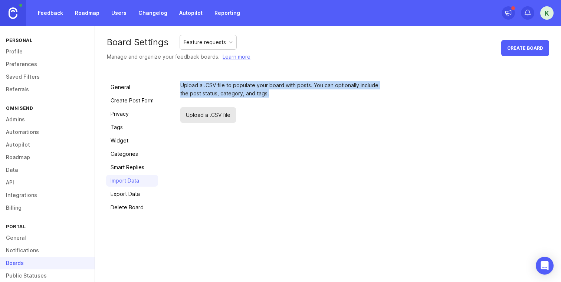
drag, startPoint x: 179, startPoint y: 83, endPoint x: 283, endPoint y: 99, distance: 105.0
click at [283, 99] on div "General Create Post Form Privacy Tags Widget Categories Smart Replies Import Da…" at bounding box center [328, 147] width 466 height 154
click at [283, 99] on div "Upload a .CSV file to populate your board with posts. You can optionally includ…" at bounding box center [282, 102] width 204 height 42
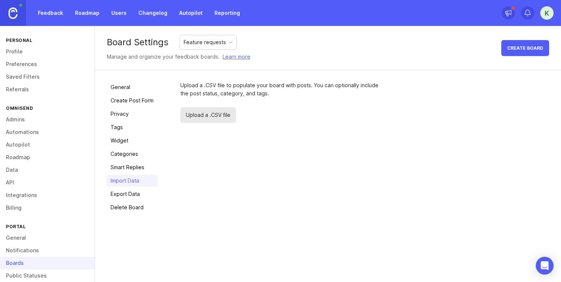
click at [214, 111] on span "Upload a .CSV file" at bounding box center [208, 115] width 56 height 16
click at [199, 41] on div "Feature requests" at bounding box center [205, 42] width 42 height 8
click at [298, 120] on div "Upload a .CSV file" at bounding box center [282, 115] width 204 height 16
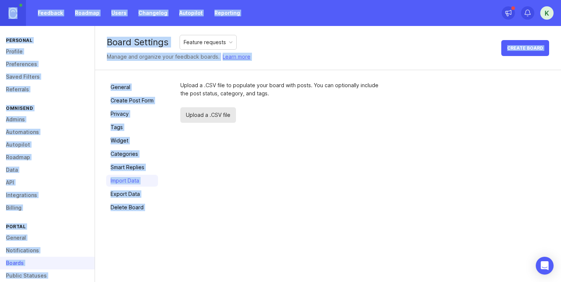
drag, startPoint x: 175, startPoint y: 88, endPoint x: 309, endPoint y: 132, distance: 141.6
click at [309, 131] on div "General Create Post Form Privacy Tags Widget Categories Smart Replies Import Da…" at bounding box center [328, 147] width 466 height 154
click at [114, 85] on link "General" at bounding box center [132, 87] width 52 height 12
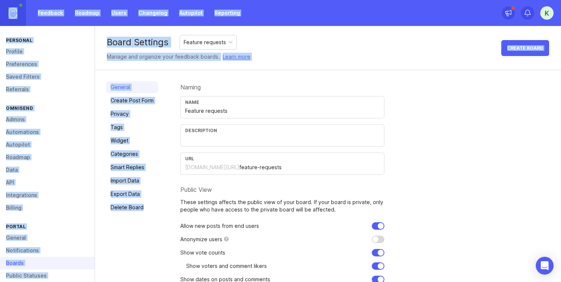
click at [124, 98] on link "Create Post Form" at bounding box center [132, 101] width 52 height 12
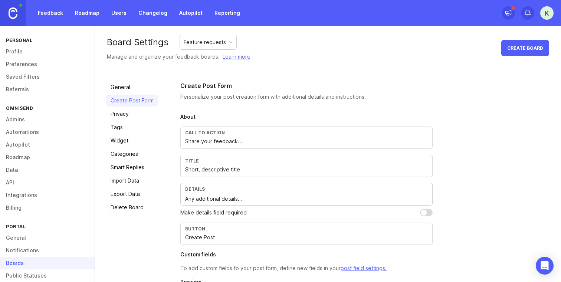
click at [271, 65] on div "Board Settings Feature requests Manage and organize your feedback boards. Learn…" at bounding box center [328, 48] width 466 height 44
click at [130, 129] on link "Tags" at bounding box center [132, 127] width 52 height 12
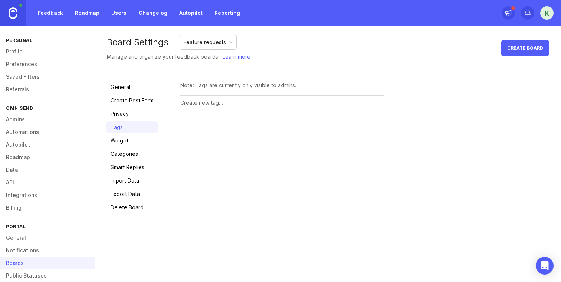
click at [195, 103] on input "text" at bounding box center [282, 103] width 204 height 8
type input "Reporting and analytics"
click at [369, 102] on span "Create" at bounding box center [369, 103] width 19 height 6
click at [0, 0] on div "Delete" at bounding box center [0, 0] width 0 height 0
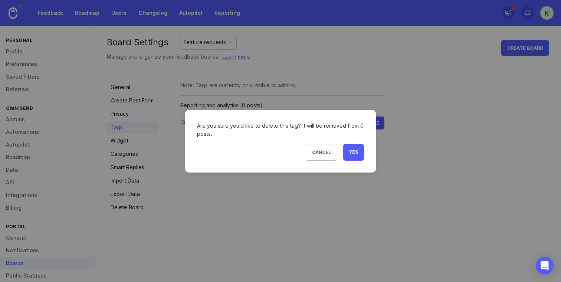
click at [347, 156] on button "Yes" at bounding box center [353, 152] width 21 height 17
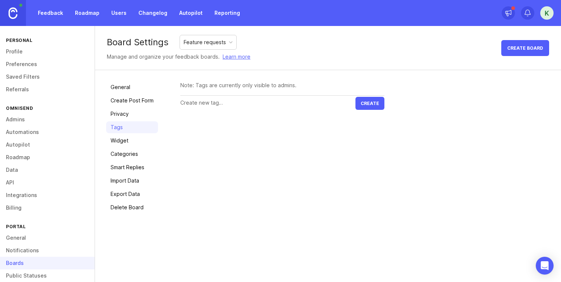
click at [139, 135] on link "Widget" at bounding box center [132, 141] width 52 height 12
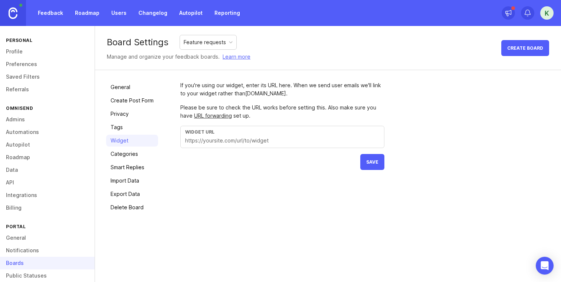
click at [139, 153] on link "Categories" at bounding box center [132, 154] width 52 height 12
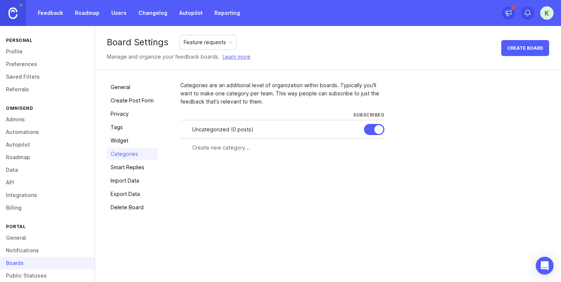
click at [138, 168] on link "Smart Replies" at bounding box center [132, 167] width 52 height 12
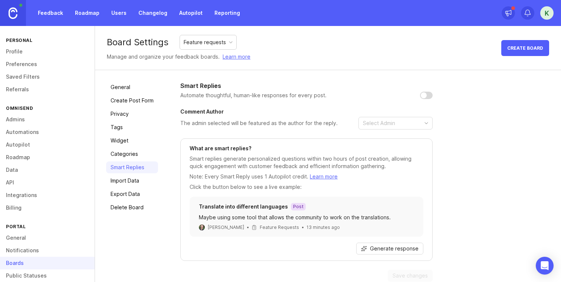
click at [136, 182] on link "Import Data" at bounding box center [132, 181] width 52 height 12
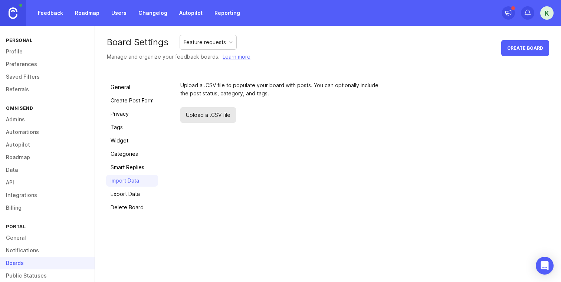
click at [133, 192] on link "Export Data" at bounding box center [132, 194] width 52 height 12
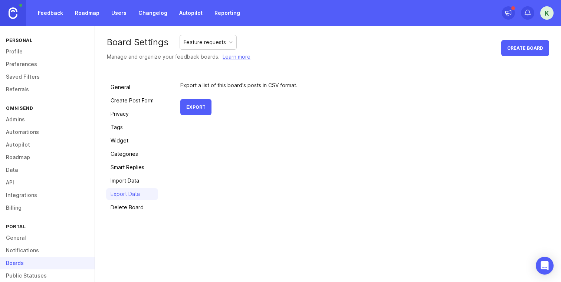
click at [133, 202] on link "Delete Board" at bounding box center [132, 207] width 52 height 12
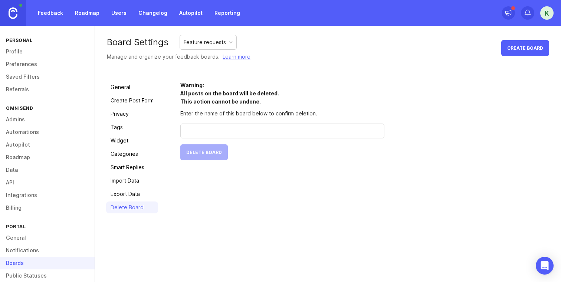
click at [26, 142] on link "Autopilot" at bounding box center [47, 144] width 95 height 13
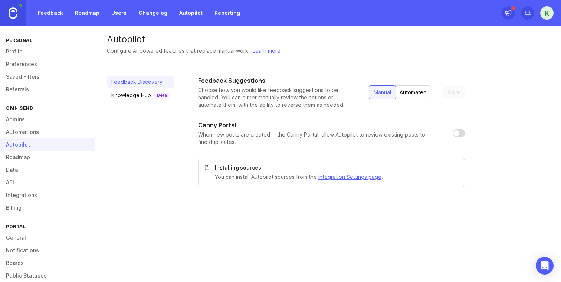
click at [417, 93] on div "Automated" at bounding box center [413, 92] width 36 height 13
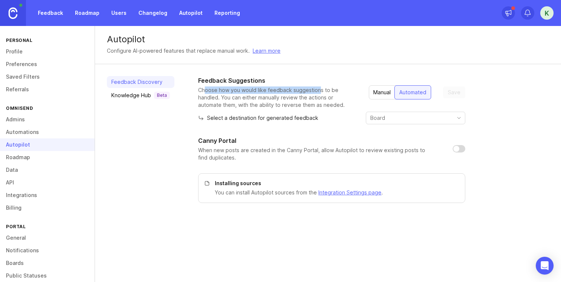
drag, startPoint x: 202, startPoint y: 87, endPoint x: 318, endPoint y: 89, distance: 115.7
click at [318, 88] on p "Choose how you would like feedback suggestions to be handled. You can either ma…" at bounding box center [277, 97] width 159 height 22
click at [415, 111] on div "Feedback Suggestions Choose how you would like feedback suggestions to be handl…" at bounding box center [331, 100] width 267 height 48
click at [416, 117] on input "toggle menu" at bounding box center [411, 118] width 82 height 8
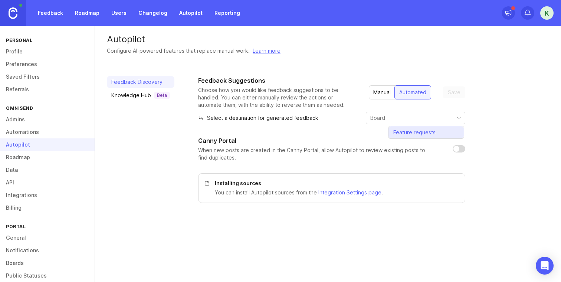
click at [418, 131] on span "Feature requests" at bounding box center [414, 132] width 42 height 8
type input "Feature requests"
click at [336, 116] on div "Select a destination for generated feedback Feature requests" at bounding box center [331, 118] width 267 height 13
click at [455, 93] on span "Save" at bounding box center [454, 92] width 13 height 7
click at [109, 94] on link "Knowledge Hub Beta" at bounding box center [140, 95] width 67 height 12
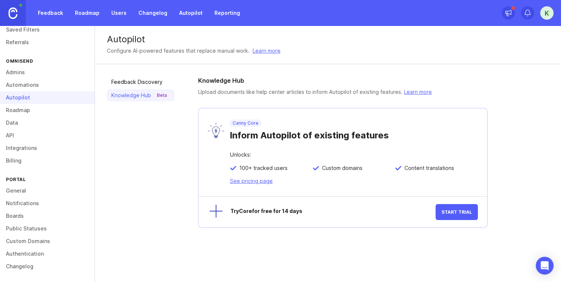
scroll to position [29, 0]
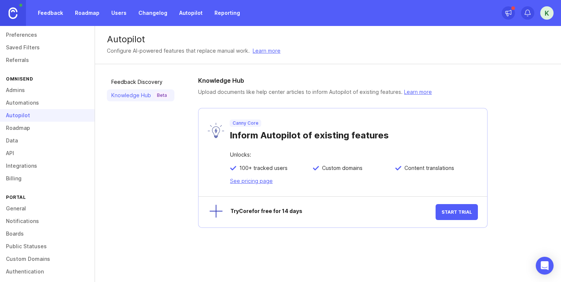
click at [30, 232] on link "Boards" at bounding box center [47, 233] width 95 height 13
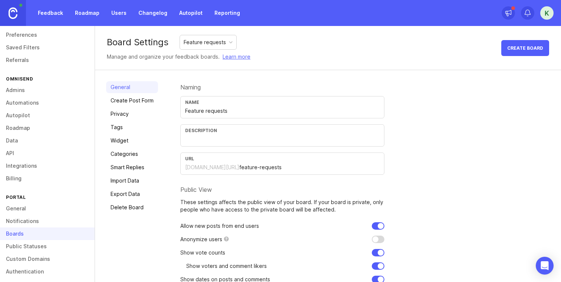
click at [225, 40] on div "Feature requests" at bounding box center [205, 42] width 42 height 8
click at [293, 47] on div "Board Settings Feature requests Manage and organize your feedback boards. Learn…" at bounding box center [328, 48] width 466 height 44
click at [129, 185] on link "Import Data" at bounding box center [132, 181] width 52 height 12
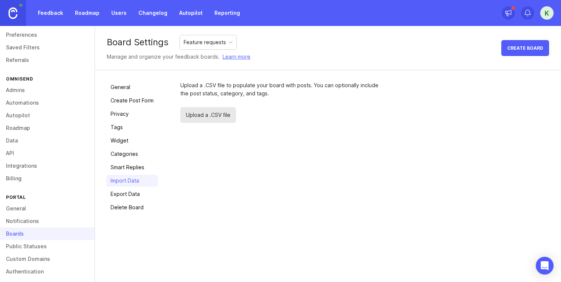
click at [115, 194] on link "Export Data" at bounding box center [132, 194] width 52 height 12
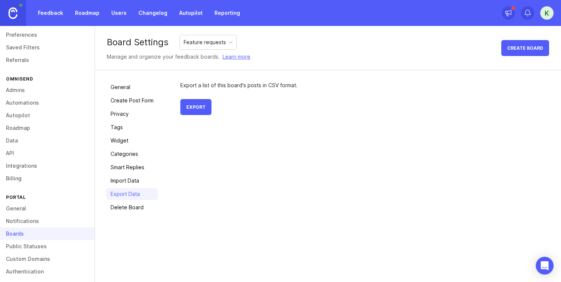
click at [125, 178] on link "Import Data" at bounding box center [132, 181] width 52 height 12
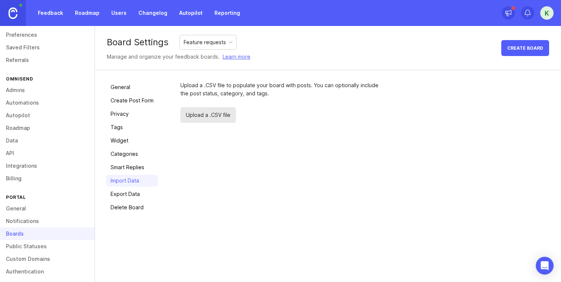
click at [215, 108] on span "Upload a .CSV file" at bounding box center [208, 115] width 56 height 16
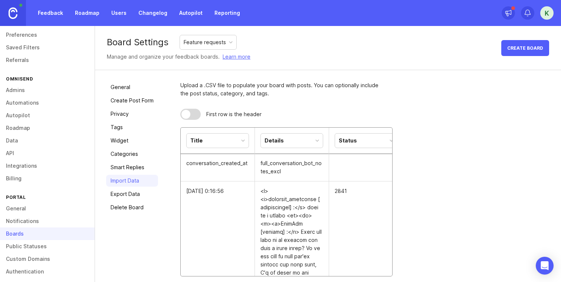
click at [189, 115] on div at bounding box center [185, 114] width 9 height 9
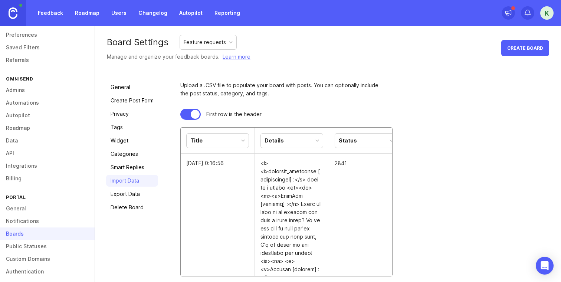
click at [286, 147] on div "Details" at bounding box center [292, 140] width 62 height 14
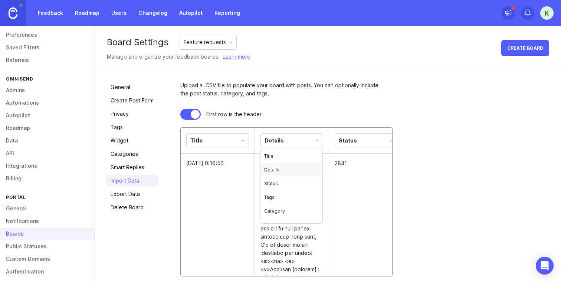
click at [235, 148] on th "Title" at bounding box center [218, 141] width 74 height 26
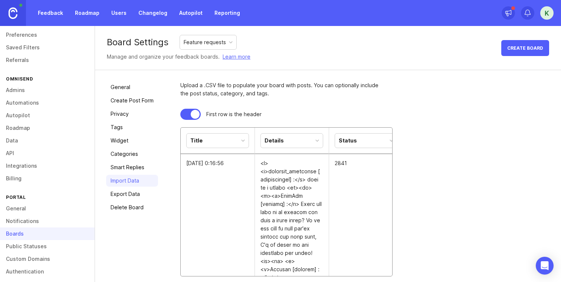
click at [238, 140] on div "Title" at bounding box center [217, 140] width 62 height 14
click at [359, 143] on div "Status" at bounding box center [366, 140] width 62 height 14
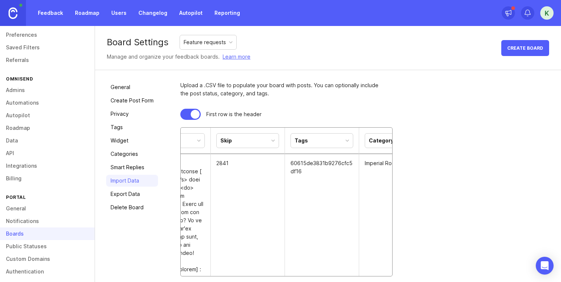
scroll to position [0, 135]
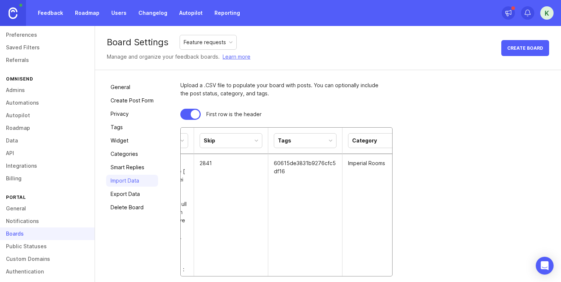
click at [304, 142] on div "Tags" at bounding box center [305, 140] width 62 height 14
click at [366, 148] on th "Category" at bounding box center [379, 141] width 74 height 26
click at [371, 141] on div "Category" at bounding box center [364, 140] width 25 height 8
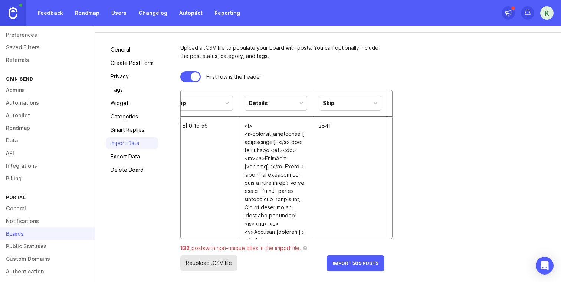
scroll to position [0, 0]
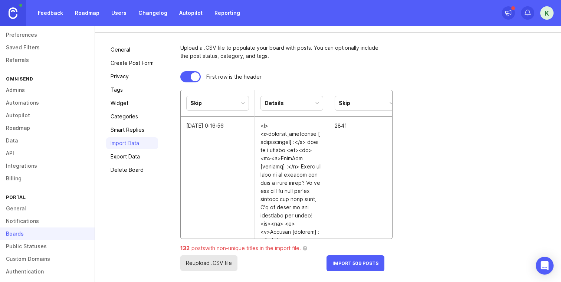
click at [349, 261] on span "Import 509 Posts" at bounding box center [355, 263] width 46 height 6
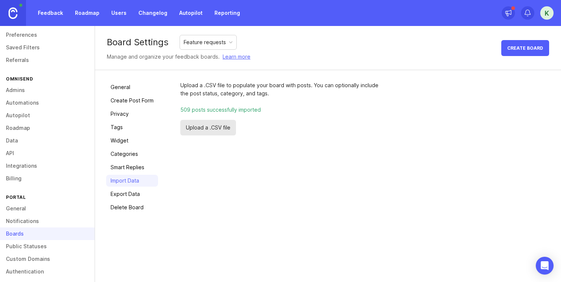
click at [60, 13] on link "Feedback" at bounding box center [50, 12] width 34 height 13
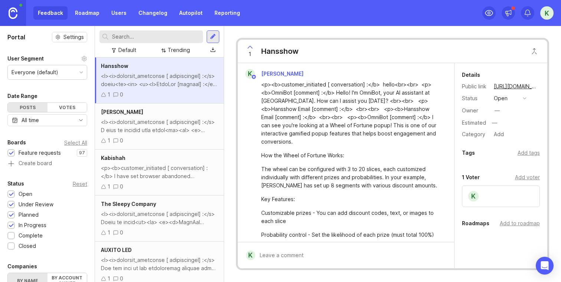
click at [174, 51] on div "Trending" at bounding box center [179, 50] width 22 height 8
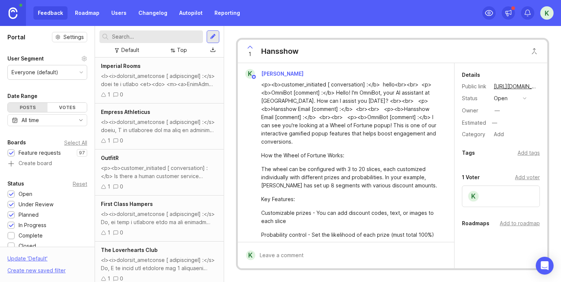
click at [138, 46] on div "Default" at bounding box center [130, 50] width 18 height 8
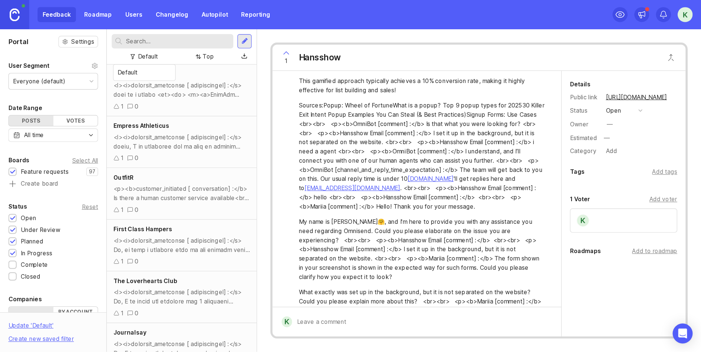
scroll to position [311, 0]
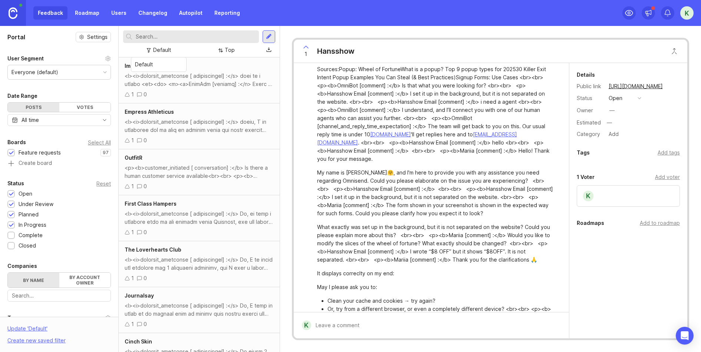
click at [232, 20] on div "Feedback Roadmap Users Changelog Autopilot Reporting" at bounding box center [122, 13] width 244 height 26
click at [234, 21] on div "Feedback Roadmap Users Changelog Autopilot Reporting" at bounding box center [122, 13] width 244 height 26
click at [234, 17] on link "Reporting" at bounding box center [227, 12] width 34 height 13
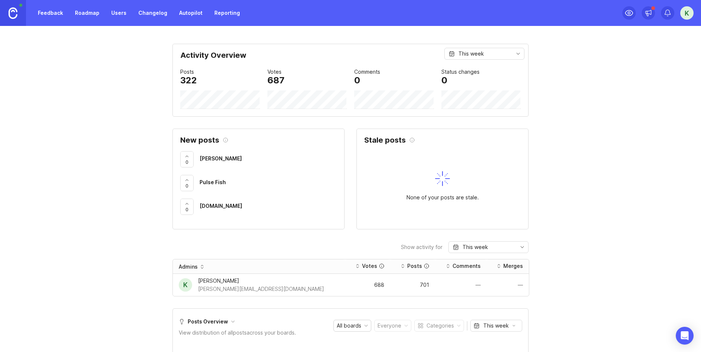
click at [192, 13] on link "Autopilot" at bounding box center [191, 12] width 32 height 13
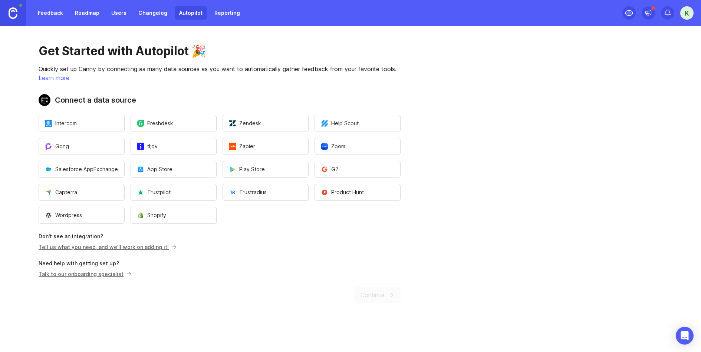
click at [141, 11] on link "Changelog" at bounding box center [153, 12] width 38 height 13
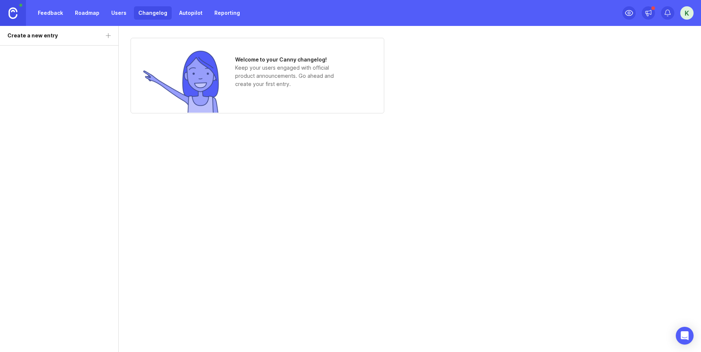
click at [112, 12] on link "Users" at bounding box center [119, 12] width 24 height 13
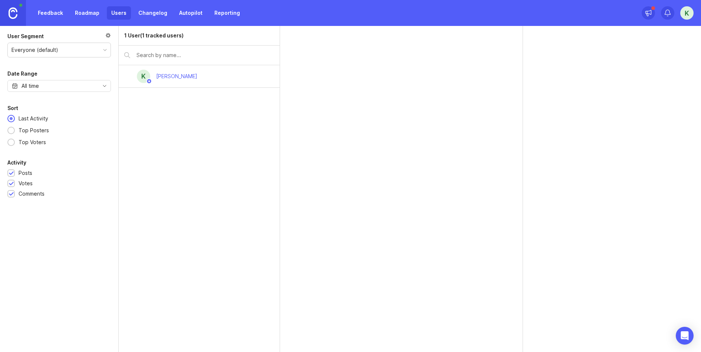
click at [81, 10] on link "Roadmap" at bounding box center [86, 12] width 33 height 13
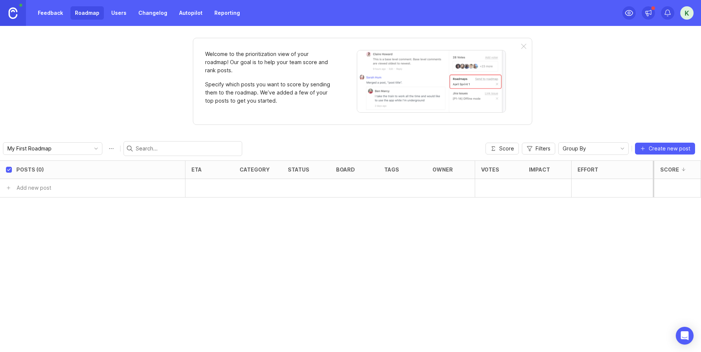
click at [48, 9] on link "Feedback" at bounding box center [50, 12] width 34 height 13
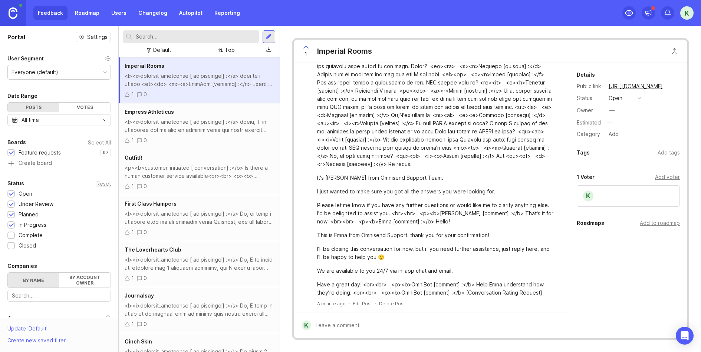
click at [55, 12] on div "Feedback Roadmap Users Changelog Autopilot Reporting" at bounding box center [138, 12] width 211 height 13
click at [96, 12] on link "Roadmap" at bounding box center [86, 12] width 33 height 13
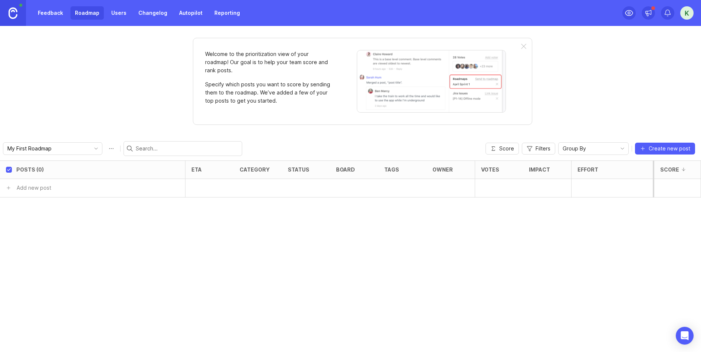
click at [49, 13] on link "Feedback" at bounding box center [50, 12] width 34 height 13
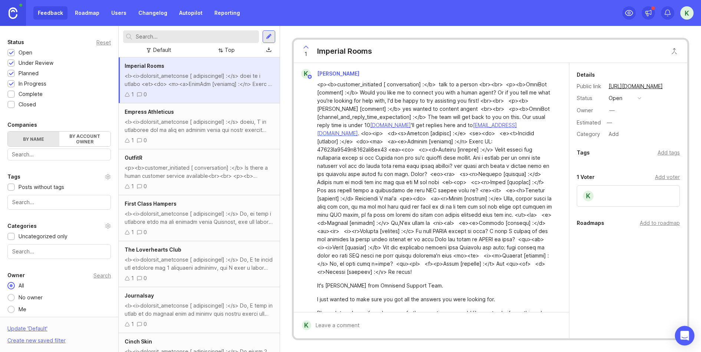
click at [560, 281] on div "Open Intercom Messenger" at bounding box center [685, 336] width 20 height 20
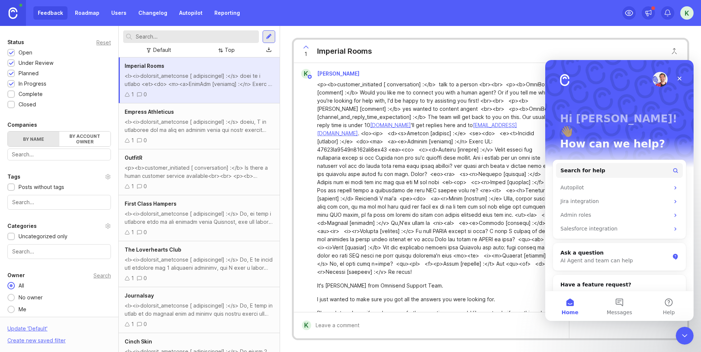
click at [96, 13] on link "Roadmap" at bounding box center [86, 12] width 33 height 13
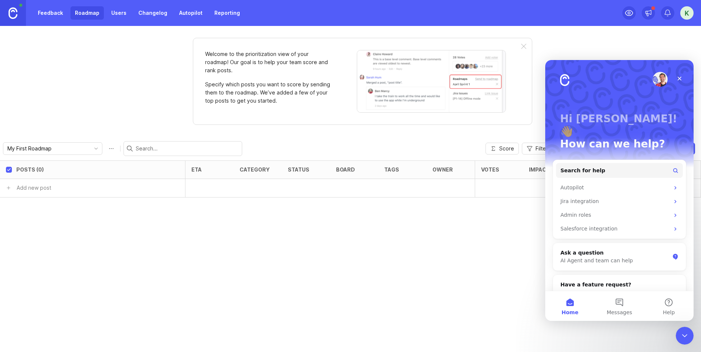
click at [108, 13] on link "Users" at bounding box center [119, 12] width 24 height 13
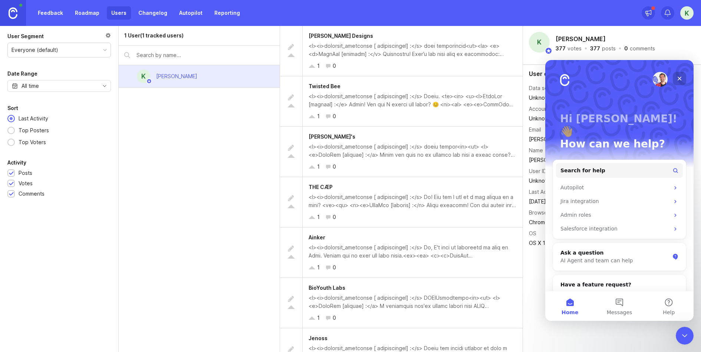
click at [560, 79] on icon "Close" at bounding box center [679, 79] width 4 height 4
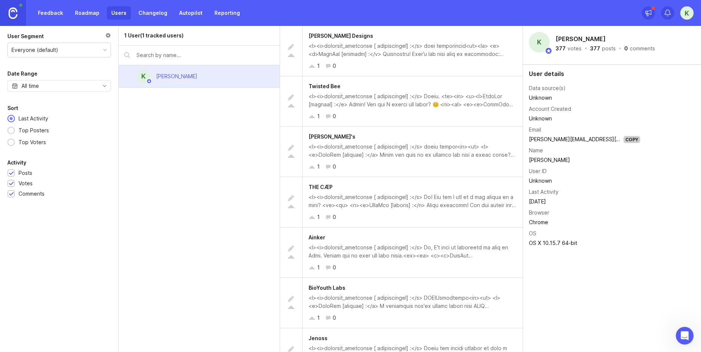
click at [146, 6] on div "Feedback Roadmap Users Changelog Autopilot Reporting" at bounding box center [122, 13] width 244 height 26
click at [155, 10] on link "Changelog" at bounding box center [153, 12] width 38 height 13
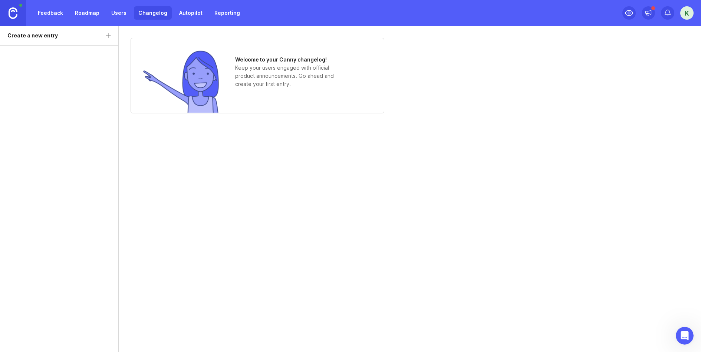
click at [178, 11] on link "Autopilot" at bounding box center [191, 12] width 32 height 13
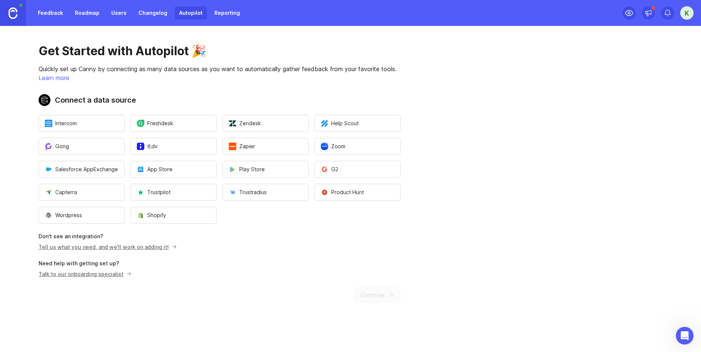
click at [97, 275] on p "Talk to our onboarding specialist" at bounding box center [84, 274] width 91 height 8
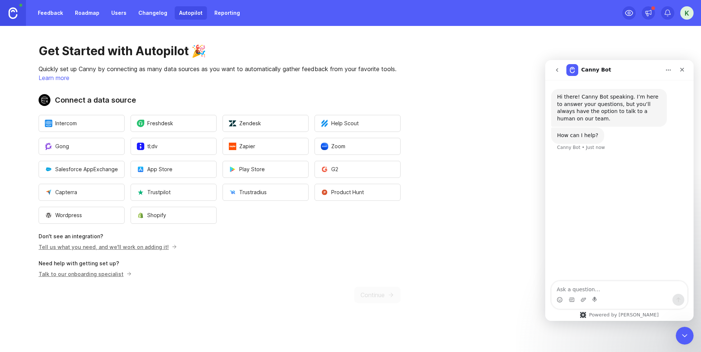
click at [223, 9] on link "Reporting" at bounding box center [227, 12] width 34 height 13
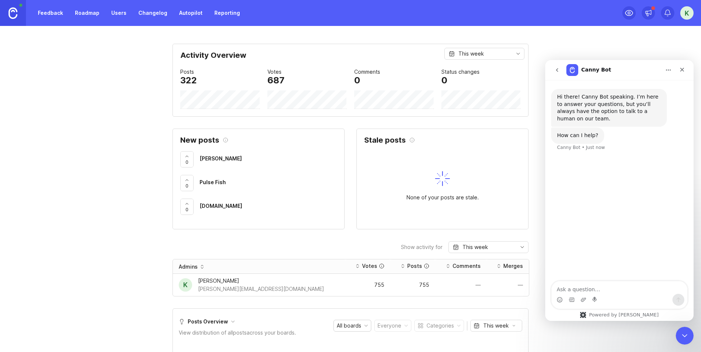
click at [560, 281] on div "Intercom messenger" at bounding box center [619, 300] width 136 height 12
click at [560, 281] on textarea "Ask a question…" at bounding box center [619, 287] width 136 height 13
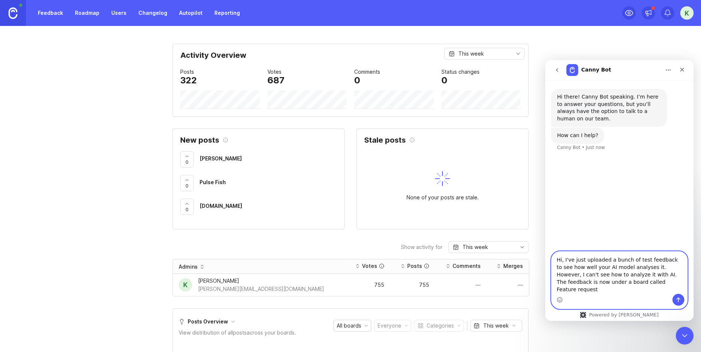
type textarea "Hi, I've just uploaded a bunch of test feedback to see how well your AI model a…"
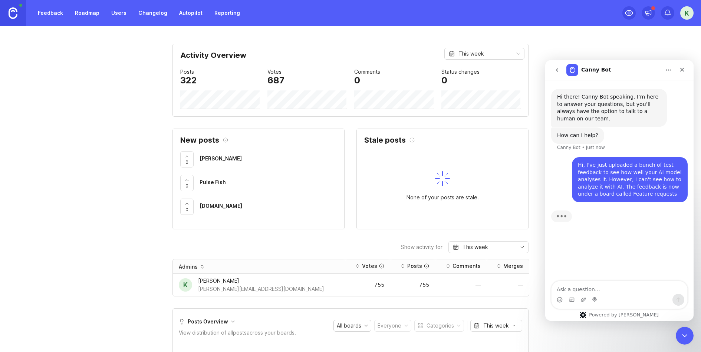
click at [16, 11] on img at bounding box center [13, 12] width 9 height 11
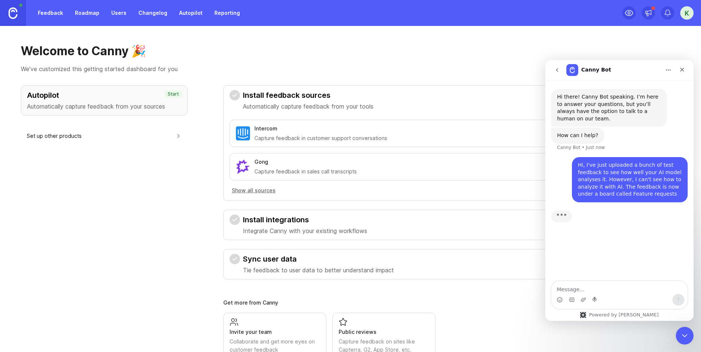
click at [54, 15] on link "Feedback" at bounding box center [50, 12] width 34 height 13
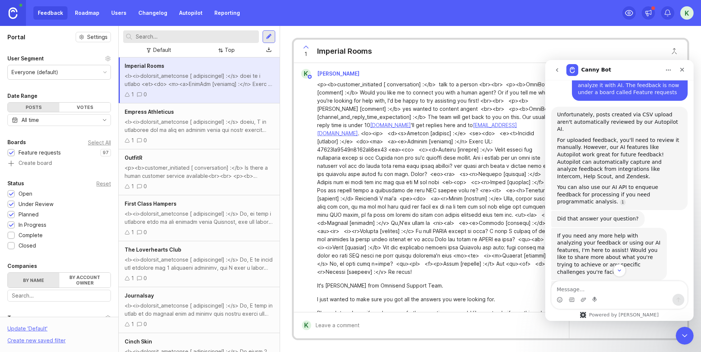
scroll to position [122, 0]
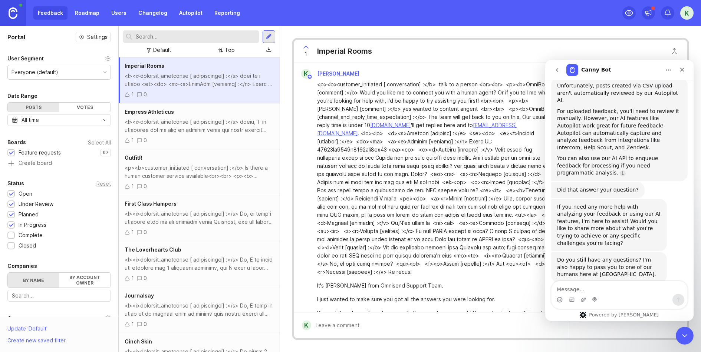
click at [21, 13] on link at bounding box center [13, 13] width 26 height 26
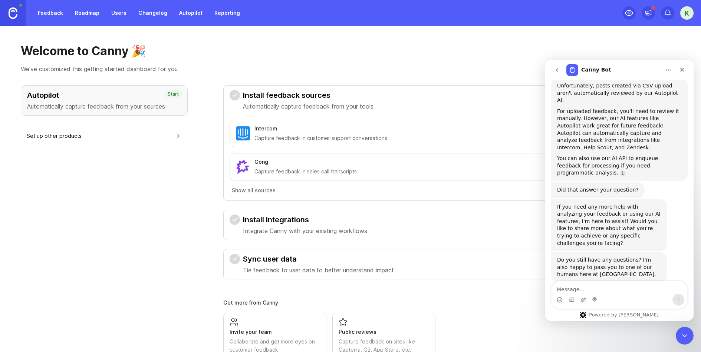
click at [326, 77] on div "Welcome to Canny 🎉 We've customized this getting started dashboard for you Auto…" at bounding box center [350, 189] width 701 height 326
click at [337, 197] on div "Intercom Capture feedback in customer support conversations Install Gong Captur…" at bounding box center [438, 157] width 417 height 85
click at [341, 164] on div "Gong" at bounding box center [434, 162] width 361 height 8
drag, startPoint x: 681, startPoint y: 70, endPoint x: 1102, endPoint y: 162, distance: 431.4
click at [560, 70] on icon "Close" at bounding box center [682, 70] width 6 height 6
